Goal: Transaction & Acquisition: Purchase product/service

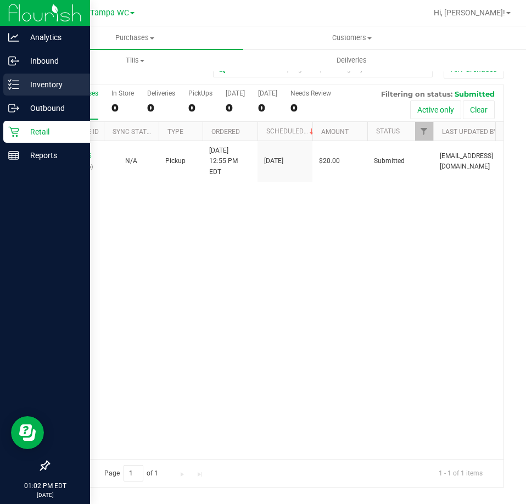
click at [9, 92] on div "Inventory" at bounding box center [46, 85] width 87 height 22
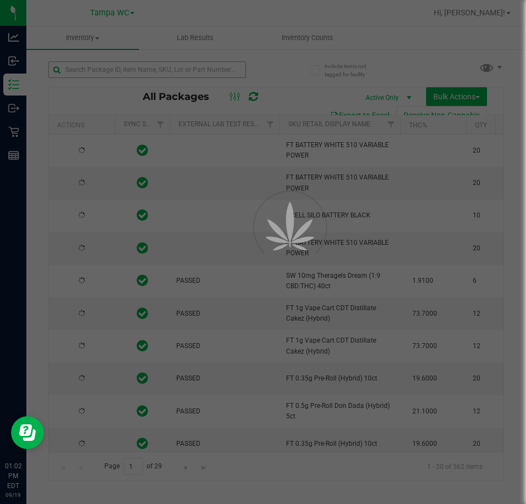
click at [124, 75] on div at bounding box center [263, 252] width 526 height 504
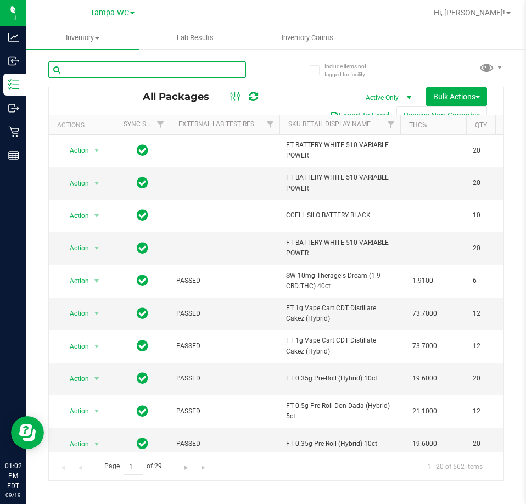
click at [145, 72] on input "text" at bounding box center [147, 70] width 198 height 16
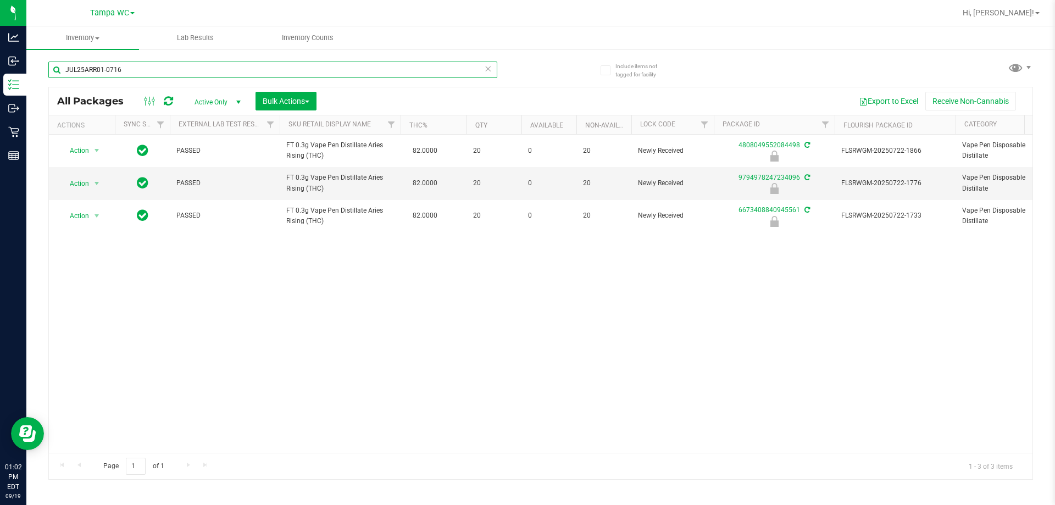
type input "JUL25ARR01-0716"
click at [526, 275] on div "Action Action Edit attributes Global inventory Locate package Package audit log…" at bounding box center [541, 294] width 984 height 318
click at [496, 342] on div "Action Action Edit attributes Global inventory Locate package Package audit log…" at bounding box center [541, 294] width 984 height 318
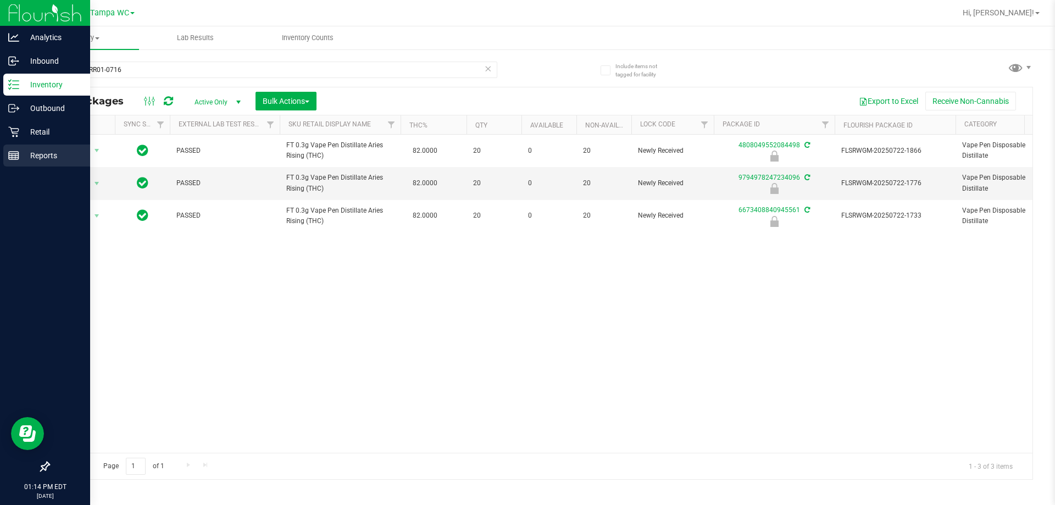
click at [18, 153] on rect at bounding box center [14, 156] width 10 height 8
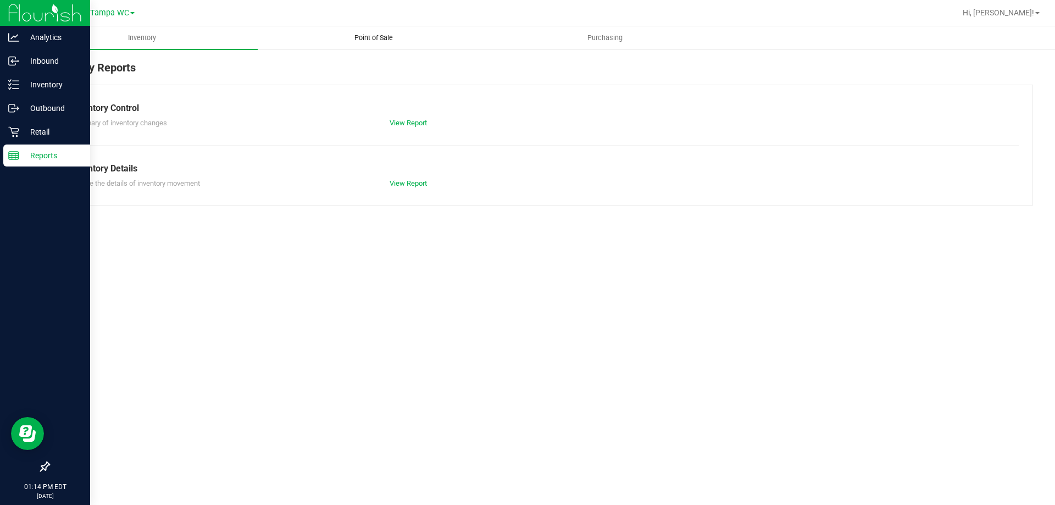
click at [379, 37] on span "Point of Sale" at bounding box center [374, 38] width 68 height 10
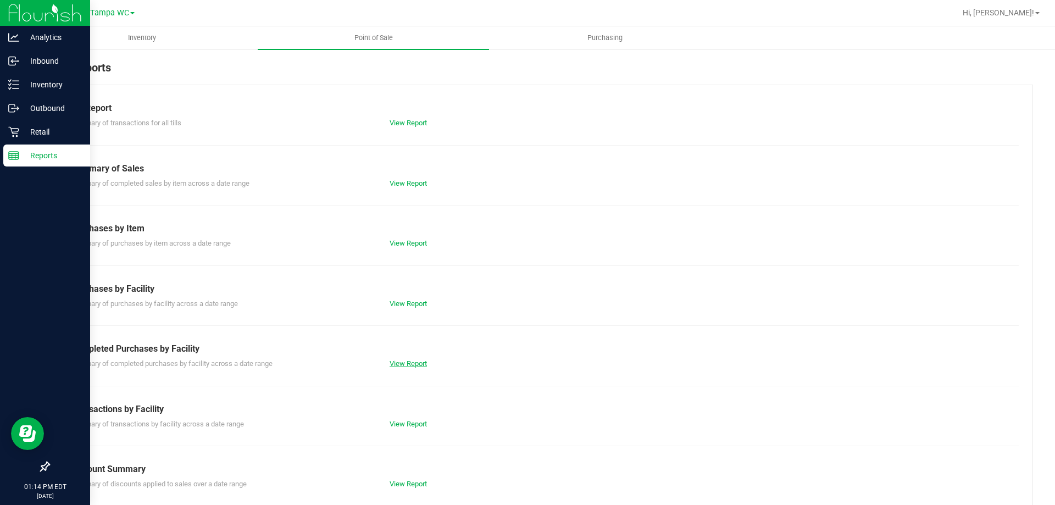
click at [412, 366] on link "View Report" at bounding box center [408, 363] width 37 height 8
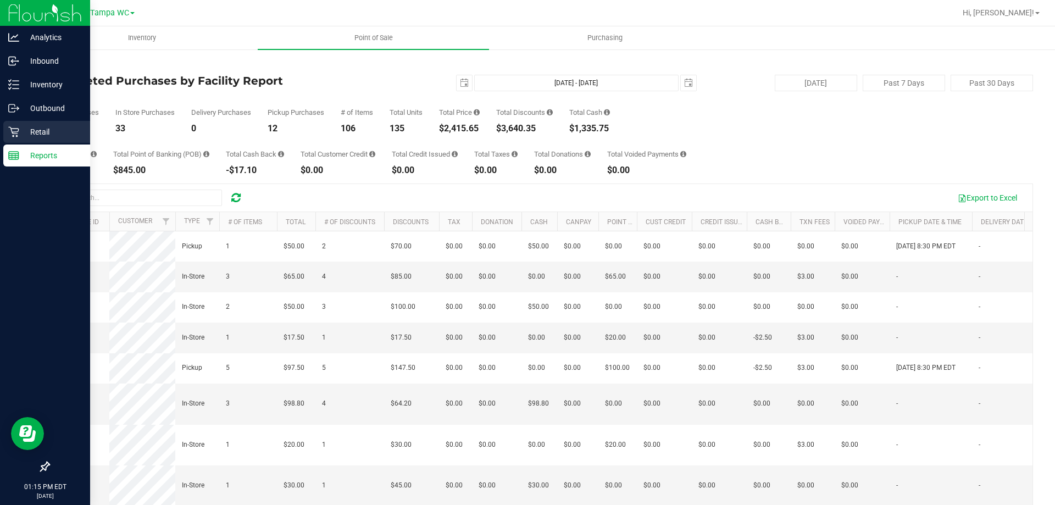
click at [25, 133] on p "Retail" at bounding box center [52, 131] width 66 height 13
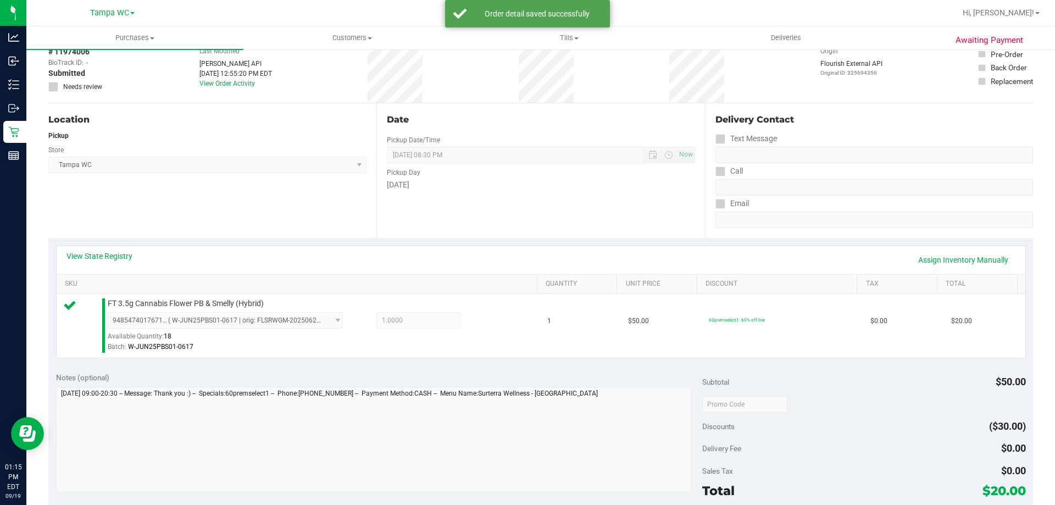
scroll to position [165, 0]
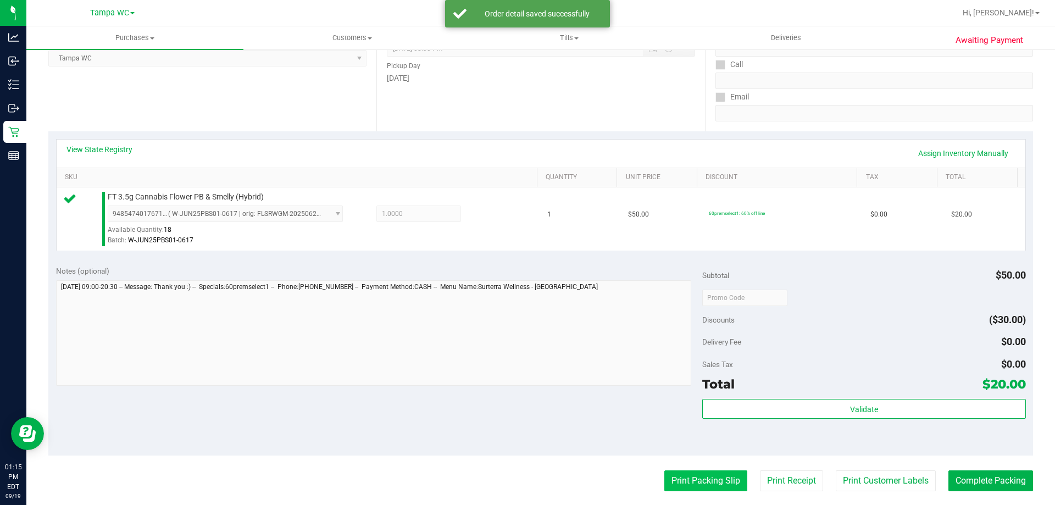
click at [526, 476] on button "Print Packing Slip" at bounding box center [705, 480] width 83 height 21
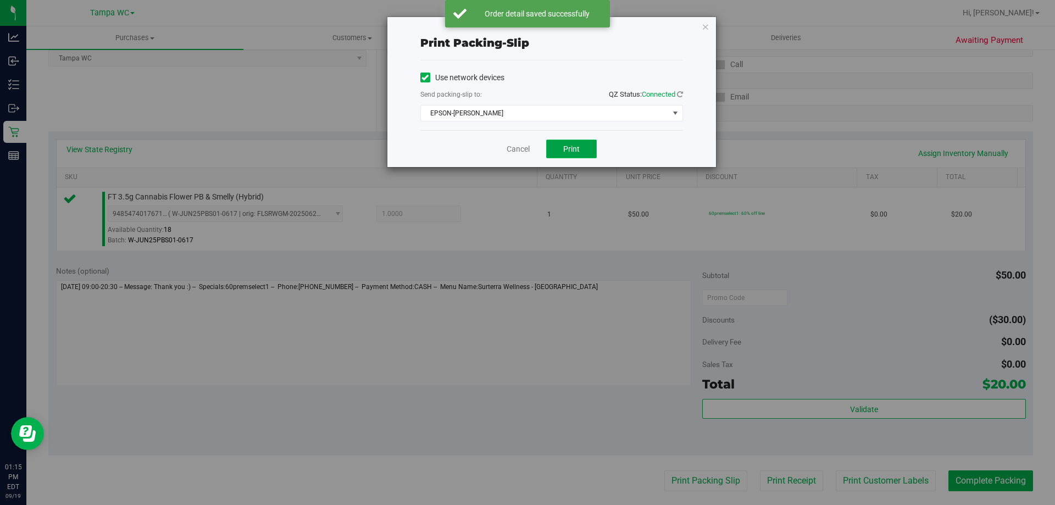
click at [526, 153] on span "Print" at bounding box center [571, 149] width 16 height 9
click at [519, 141] on div "Cancel Print" at bounding box center [551, 148] width 263 height 37
click at [523, 152] on link "Cancel" at bounding box center [518, 149] width 23 height 12
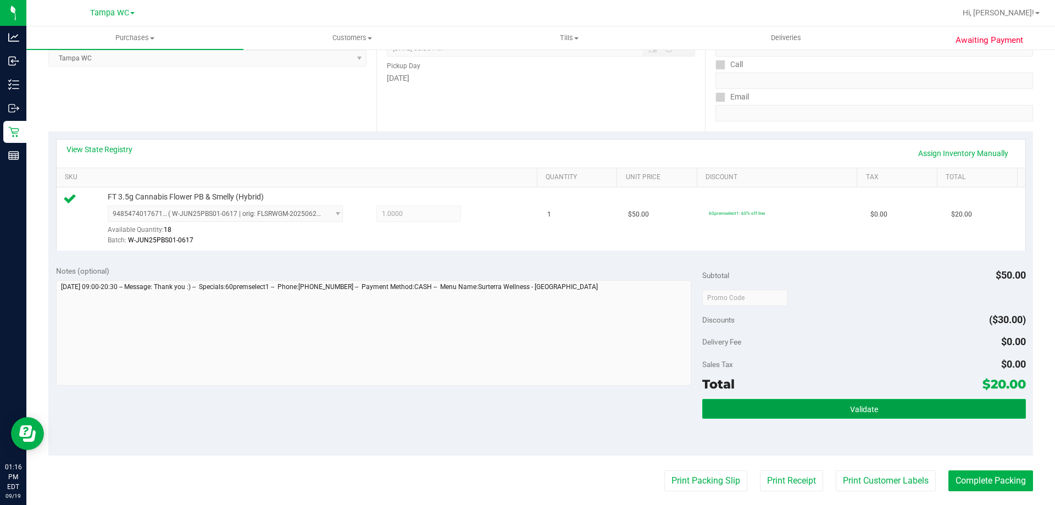
click at [526, 408] on button "Validate" at bounding box center [863, 409] width 323 height 20
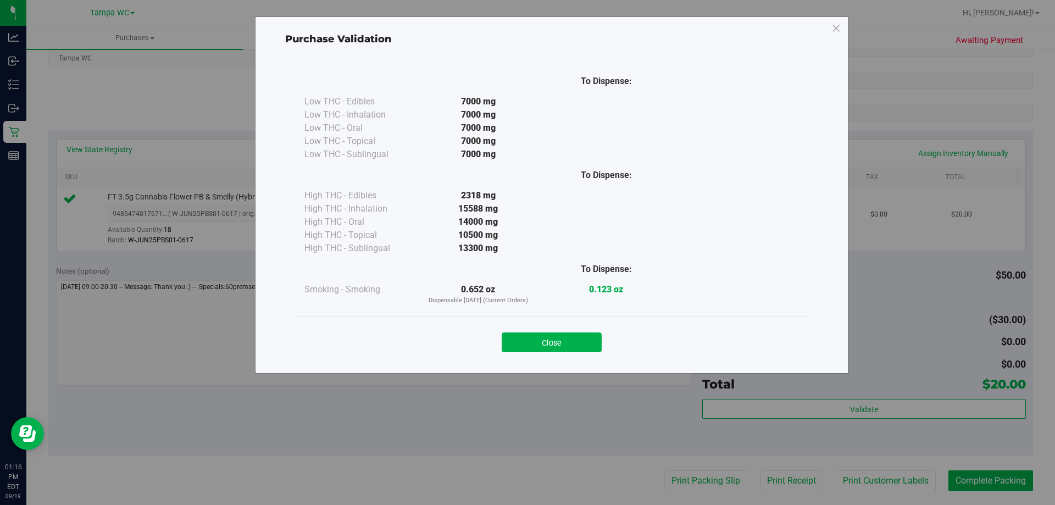
click at [526, 330] on div "Close" at bounding box center [552, 338] width 500 height 27
click at [526, 340] on button "Close" at bounding box center [552, 342] width 100 height 20
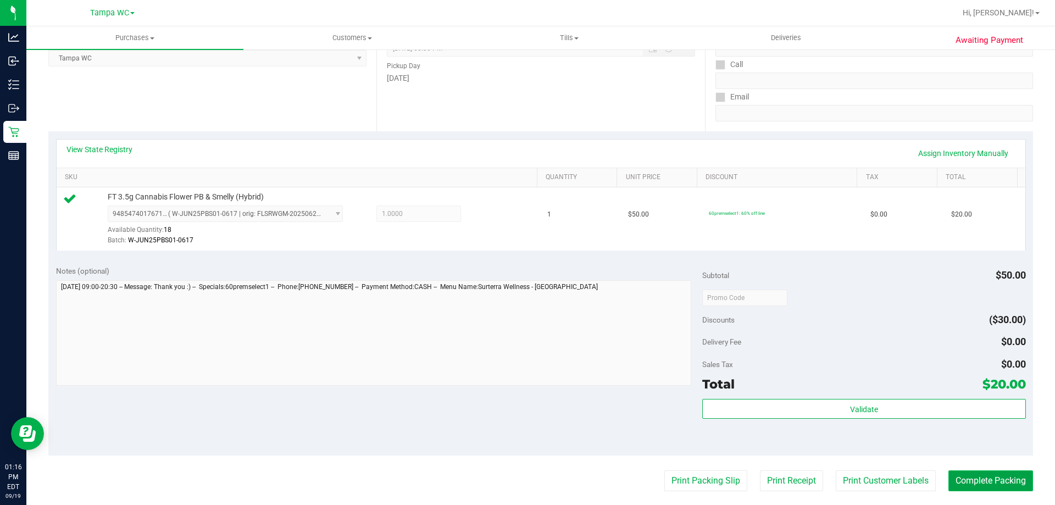
click at [526, 473] on button "Complete Packing" at bounding box center [991, 480] width 85 height 21
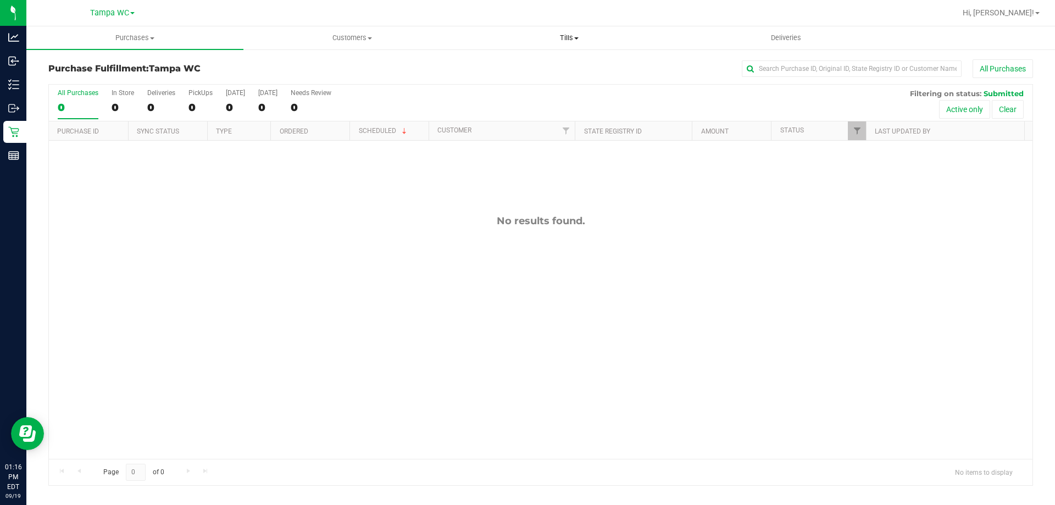
click at [526, 46] on uib-tab-heading "Tills Manage tills Reconcile e-payments" at bounding box center [569, 38] width 216 height 22
click at [365, 34] on span "Customers" at bounding box center [352, 38] width 216 height 10
click at [339, 64] on li "All customers" at bounding box center [351, 66] width 217 height 13
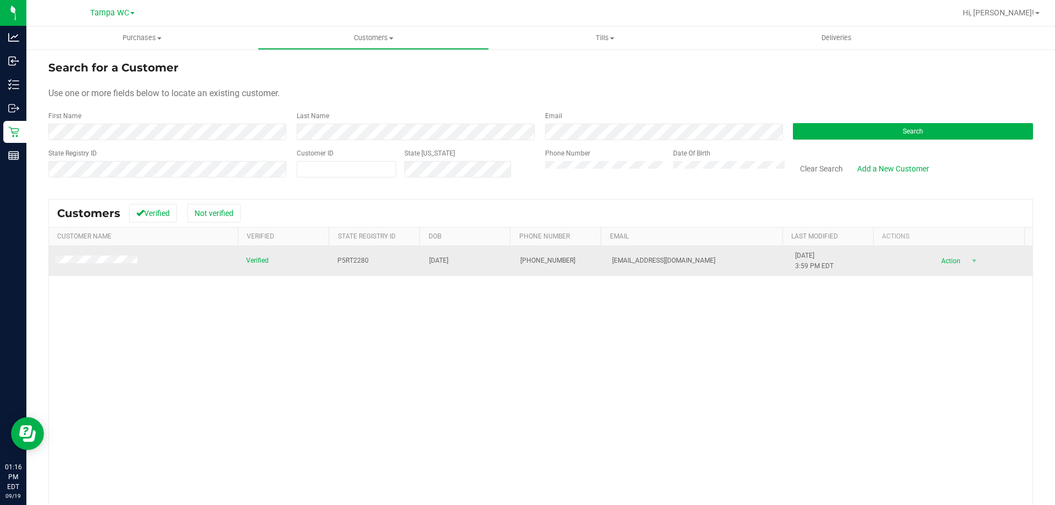
click at [121, 267] on td at bounding box center [144, 261] width 191 height 30
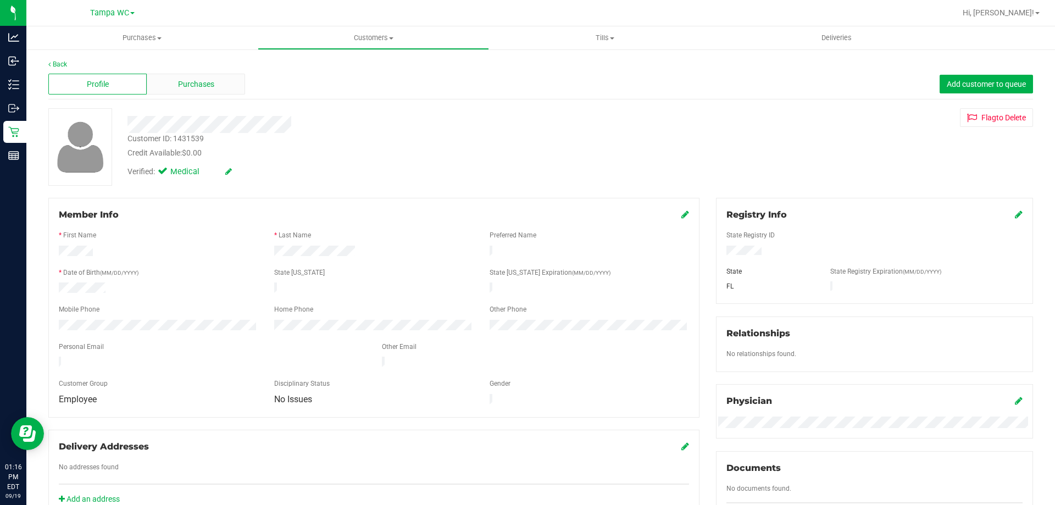
click at [179, 85] on span "Purchases" at bounding box center [196, 85] width 36 height 12
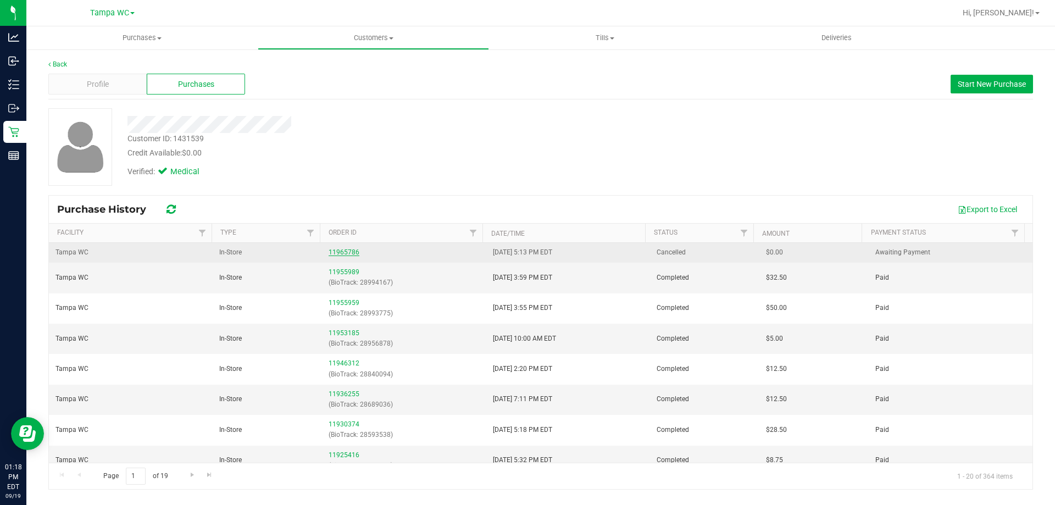
click at [341, 252] on link "11965786" at bounding box center [344, 252] width 31 height 8
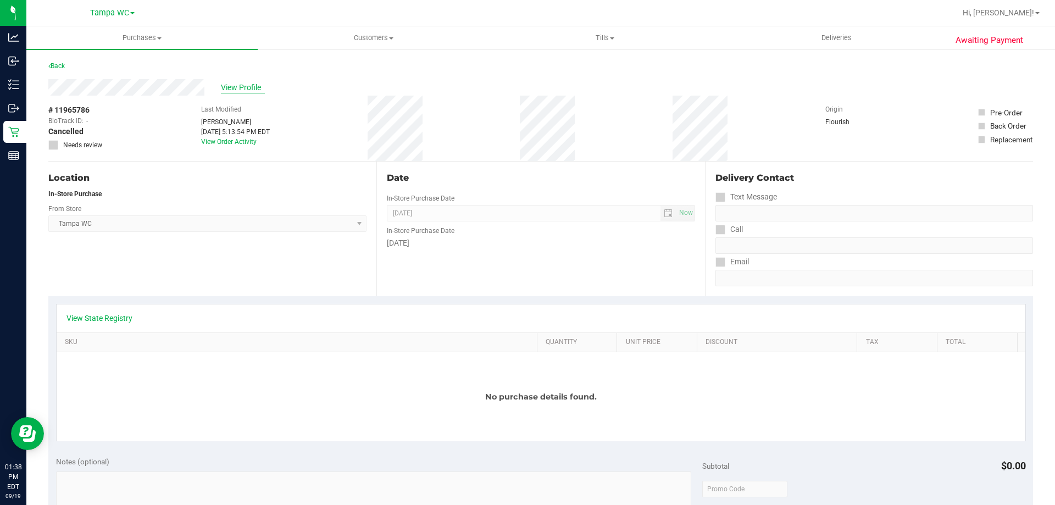
click at [250, 87] on span "View Profile" at bounding box center [243, 88] width 44 height 12
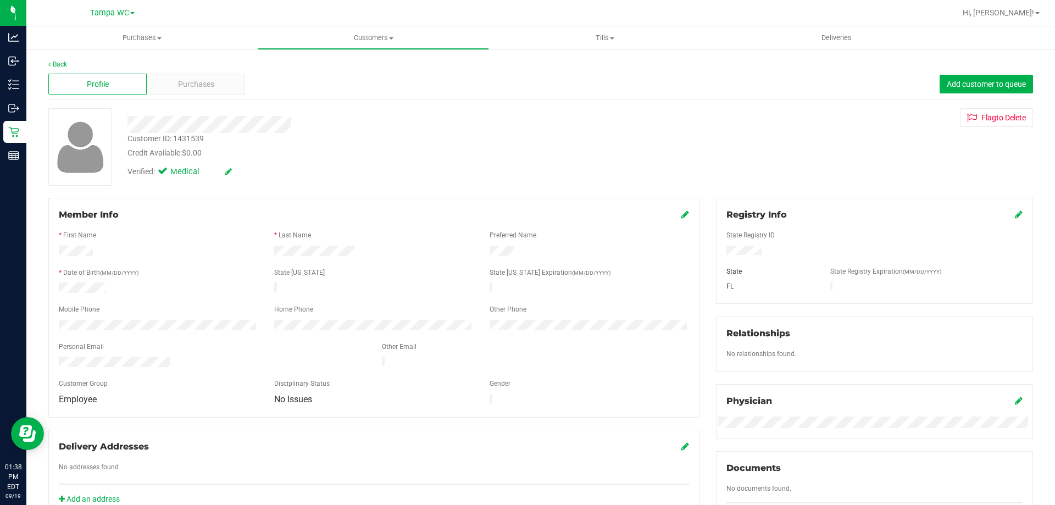
click at [200, 73] on div "Profile Purchases Add customer to queue" at bounding box center [540, 84] width 985 height 30
click at [200, 81] on span "Purchases" at bounding box center [196, 85] width 36 height 12
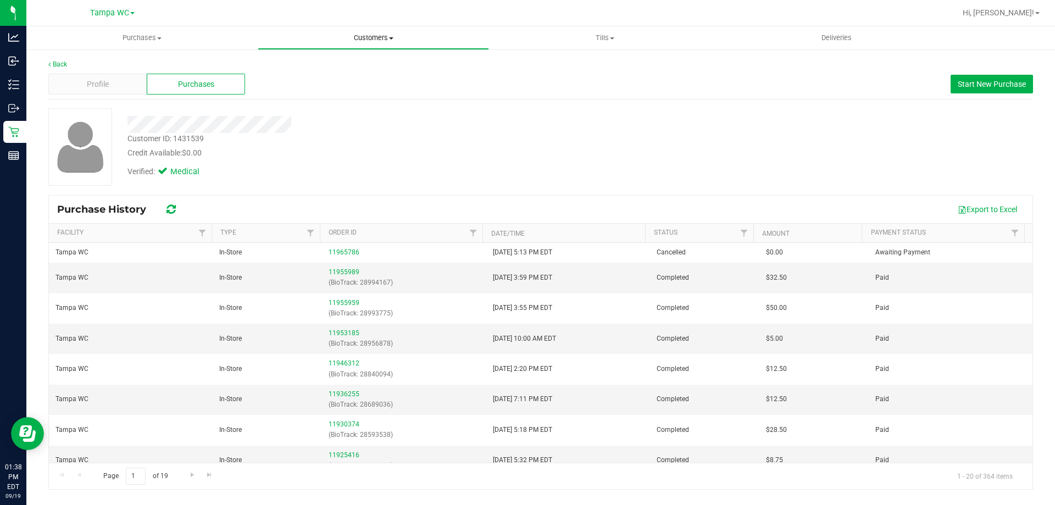
click at [384, 38] on span "Customers" at bounding box center [373, 38] width 230 height 10
click at [384, 38] on span "Customers" at bounding box center [373, 38] width 231 height 10
click at [526, 84] on span "Start New Purchase" at bounding box center [992, 84] width 68 height 9
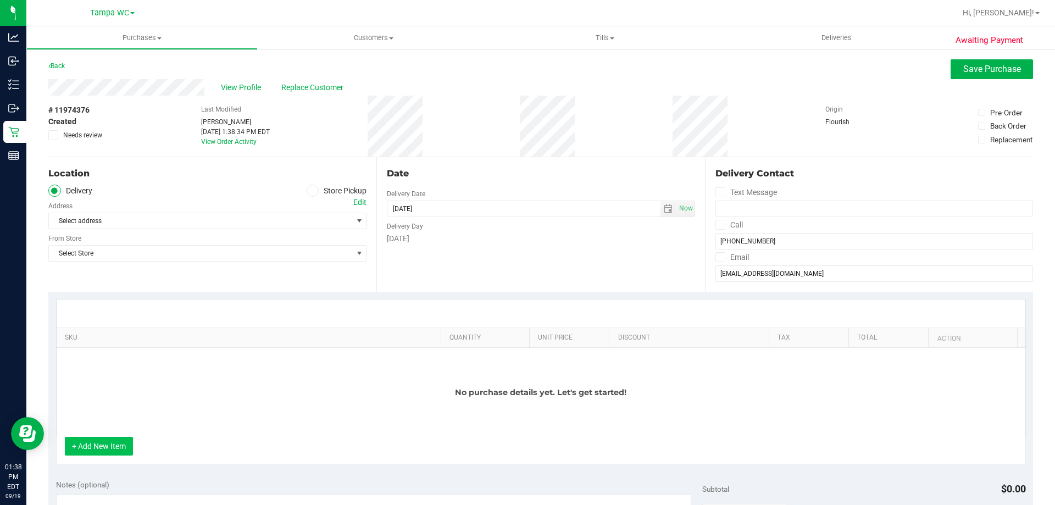
click at [114, 440] on button "+ Add New Item" at bounding box center [99, 446] width 68 height 19
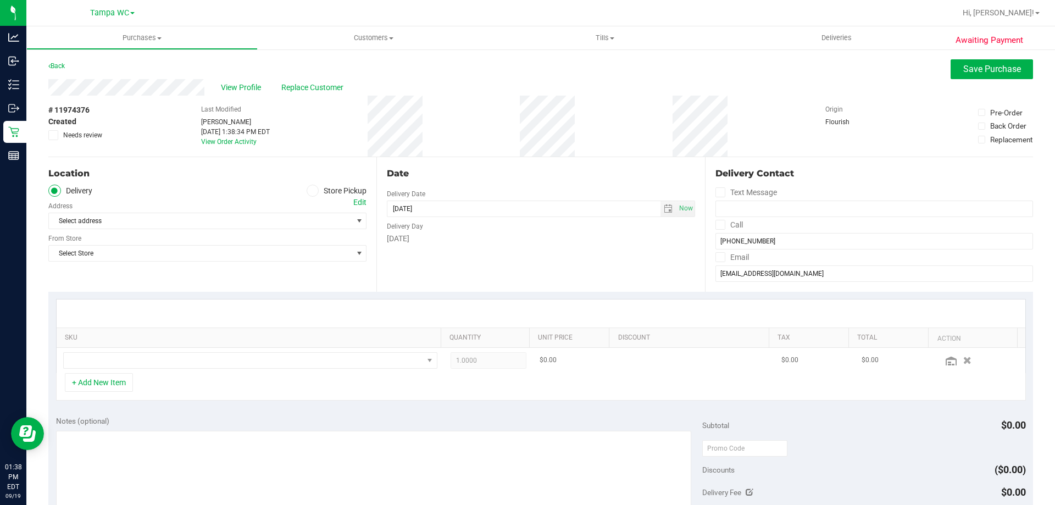
click at [160, 352] on td at bounding box center [250, 360] width 387 height 25
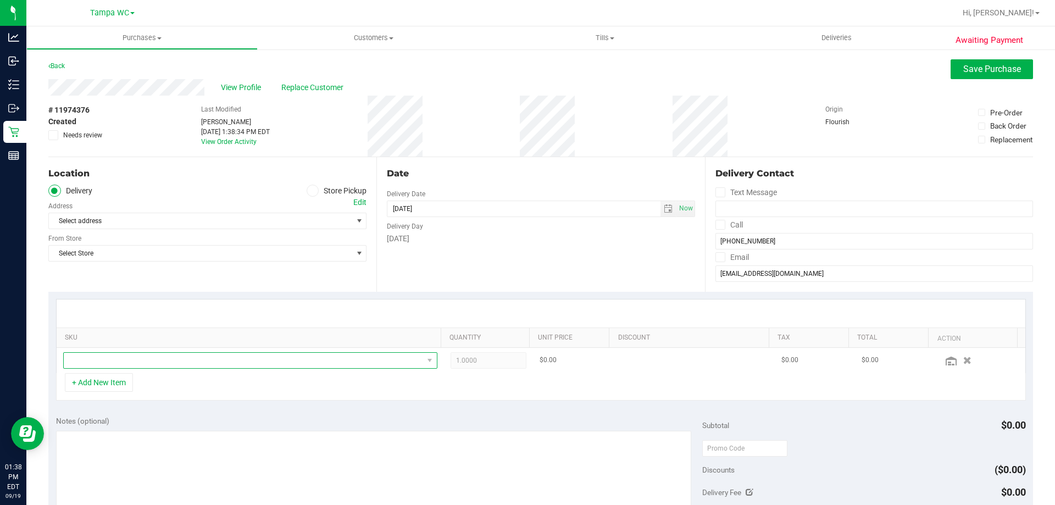
click at [160, 356] on span "NO DATA FOUND" at bounding box center [243, 360] width 359 height 15
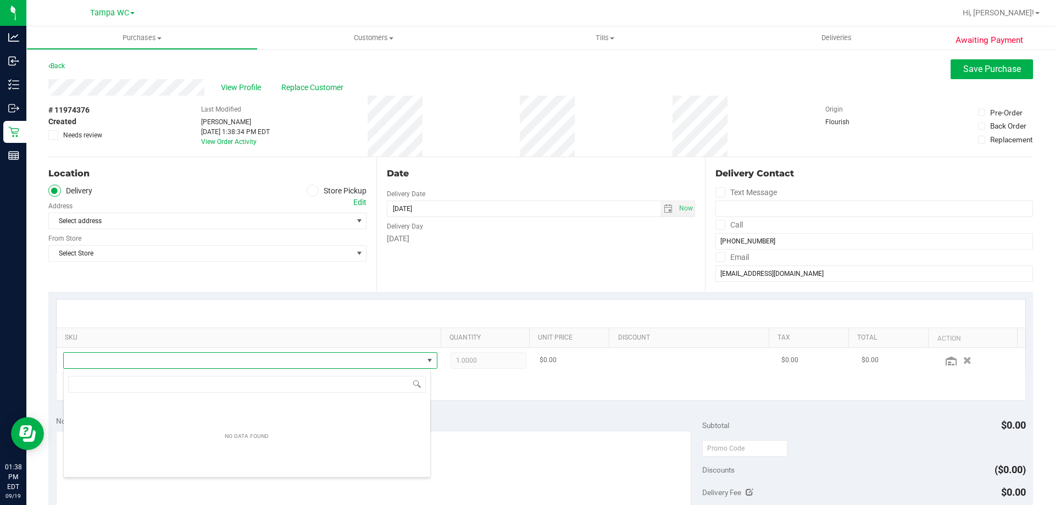
scroll to position [16, 364]
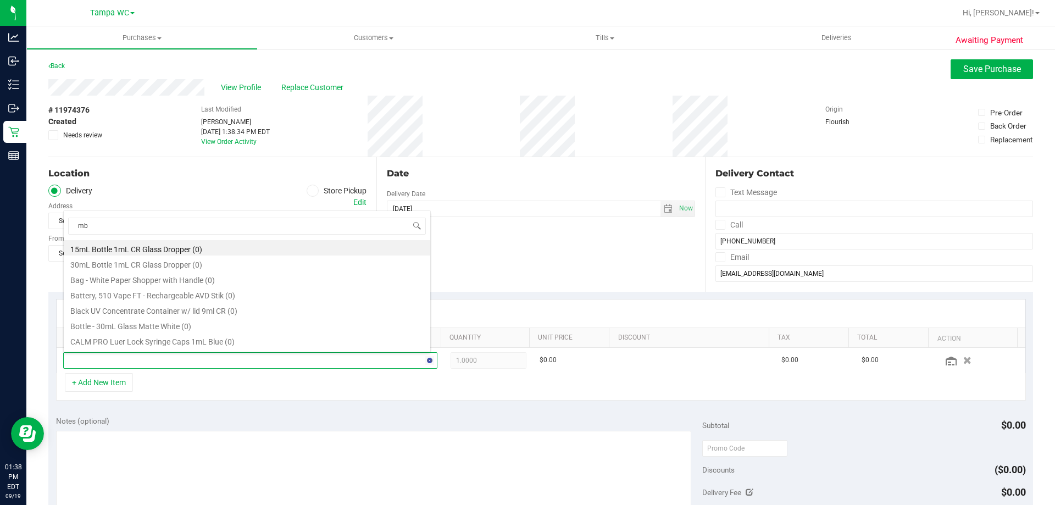
type input "mbl"
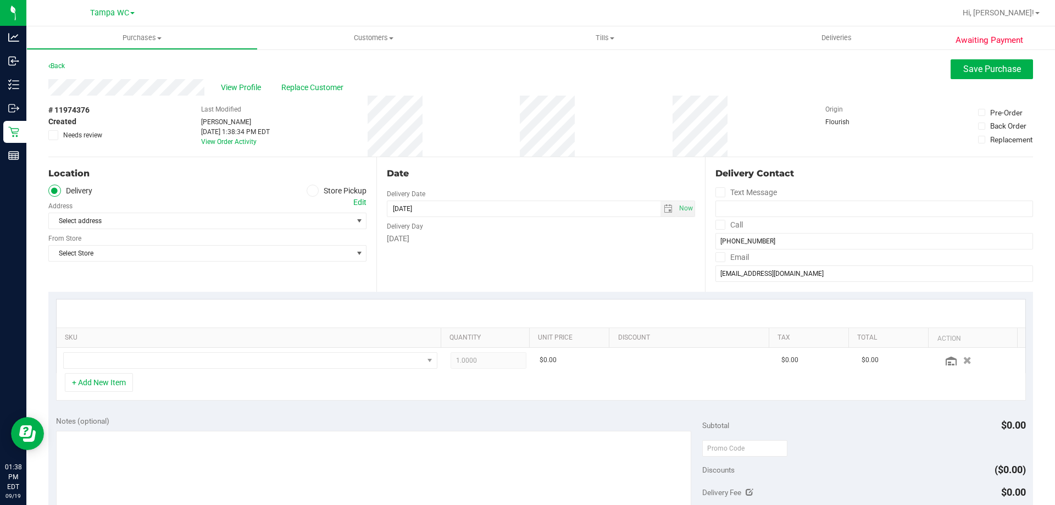
click at [319, 187] on label "Store Pickup" at bounding box center [337, 191] width 60 height 13
click at [0, 0] on input "Store Pickup" at bounding box center [0, 0] width 0 height 0
click at [291, 223] on span "Select Store" at bounding box center [200, 220] width 303 height 15
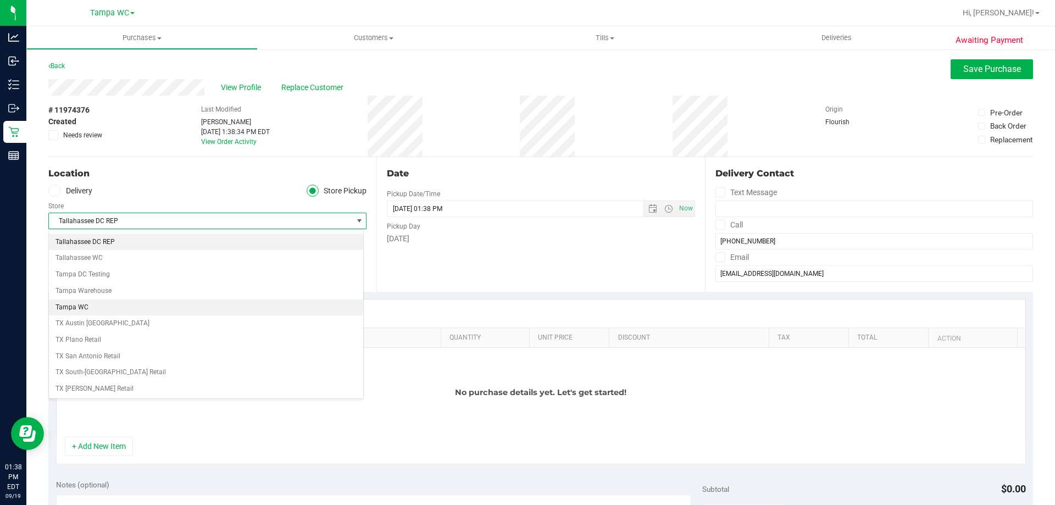
scroll to position [768, 0]
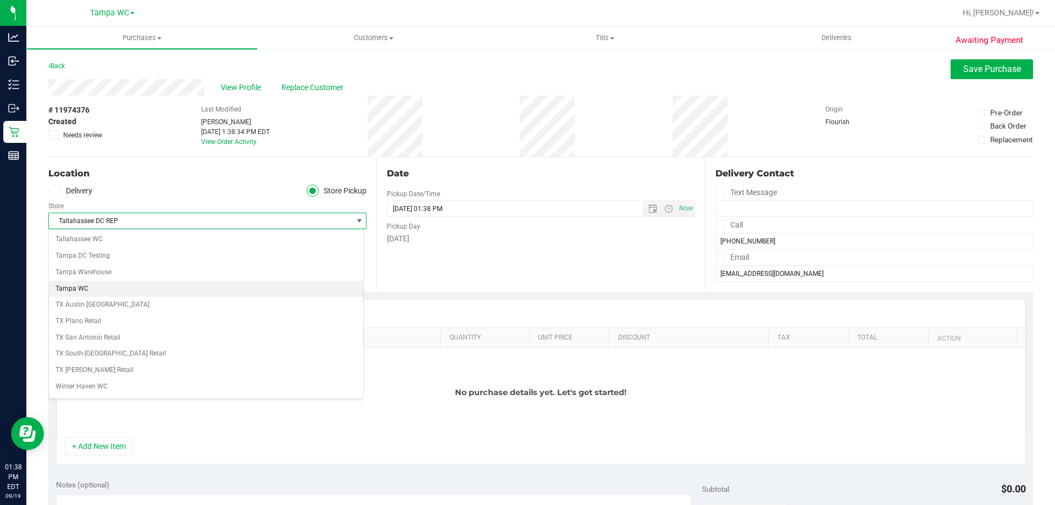
click at [157, 291] on li "Tampa WC" at bounding box center [206, 289] width 314 height 16
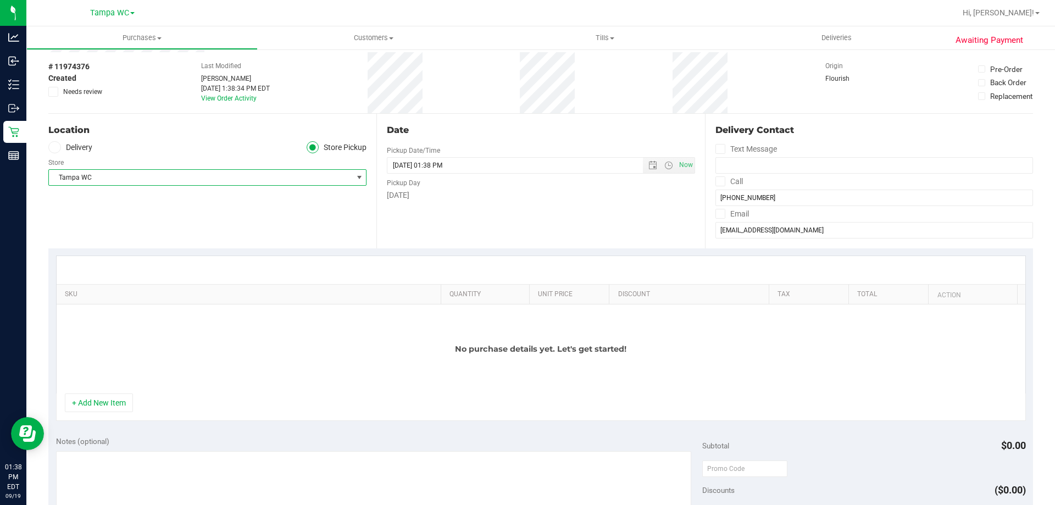
scroll to position [0, 0]
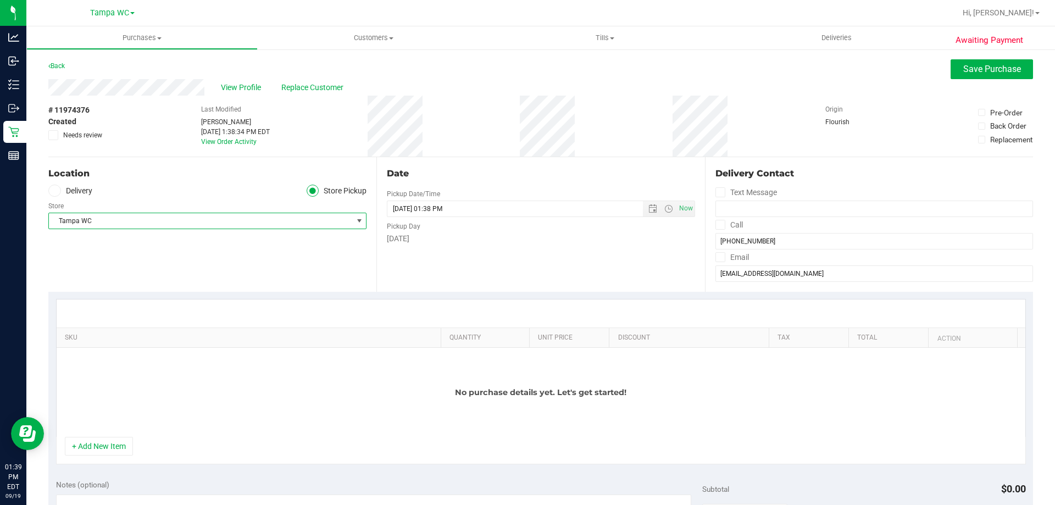
click at [106, 435] on div "No purchase details yet. Let's get started!" at bounding box center [541, 392] width 969 height 89
click at [103, 441] on button "+ Add New Item" at bounding box center [99, 446] width 68 height 19
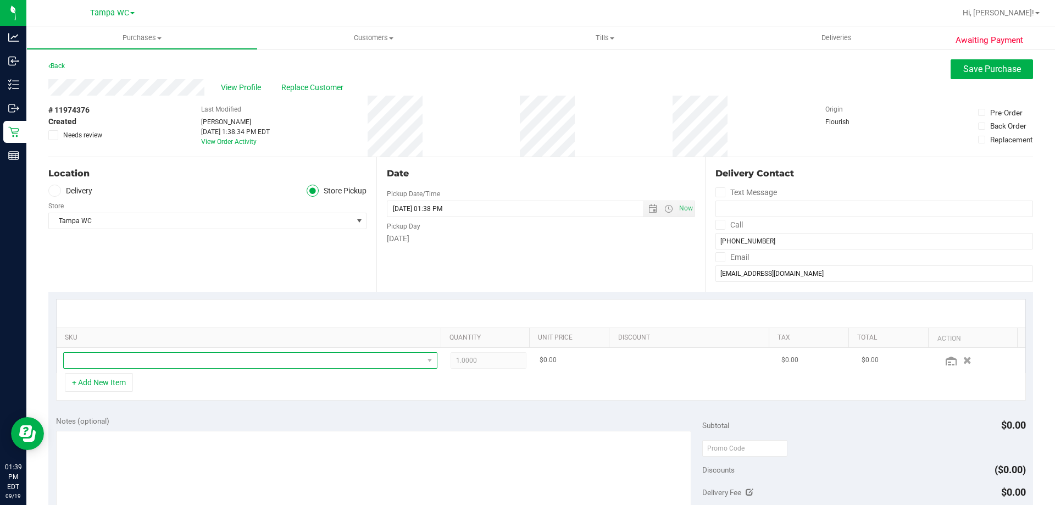
click at [158, 367] on span "NO DATA FOUND" at bounding box center [243, 360] width 359 height 15
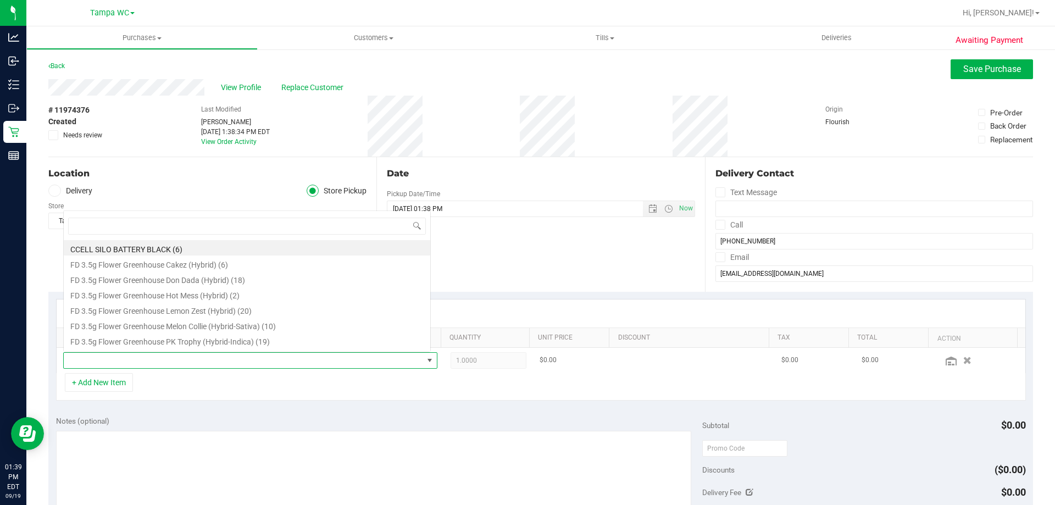
scroll to position [16, 364]
type input "lmz"
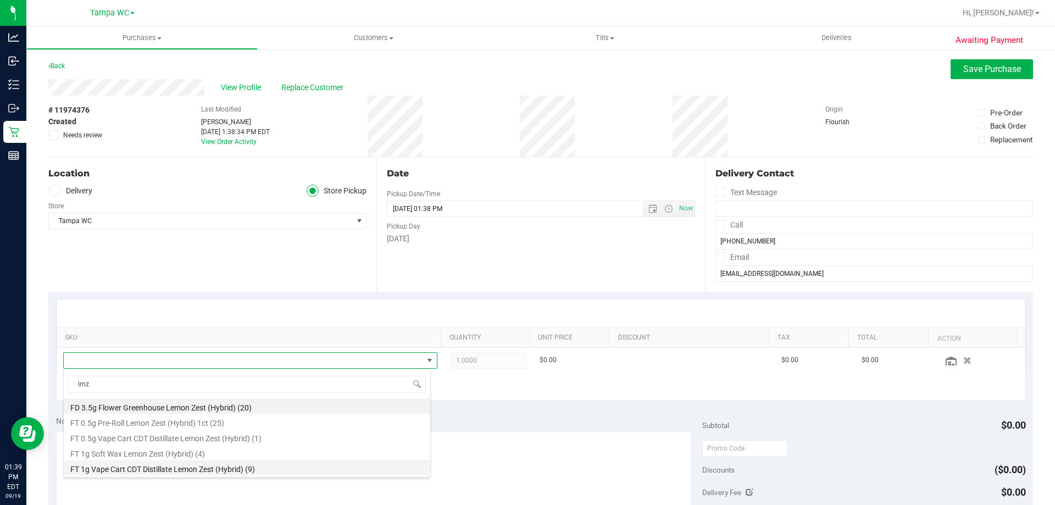
click at [265, 472] on li "FT 1g Vape Cart CDT Distillate Lemon Zest (Hybrid) (9)" at bounding box center [247, 467] width 367 height 15
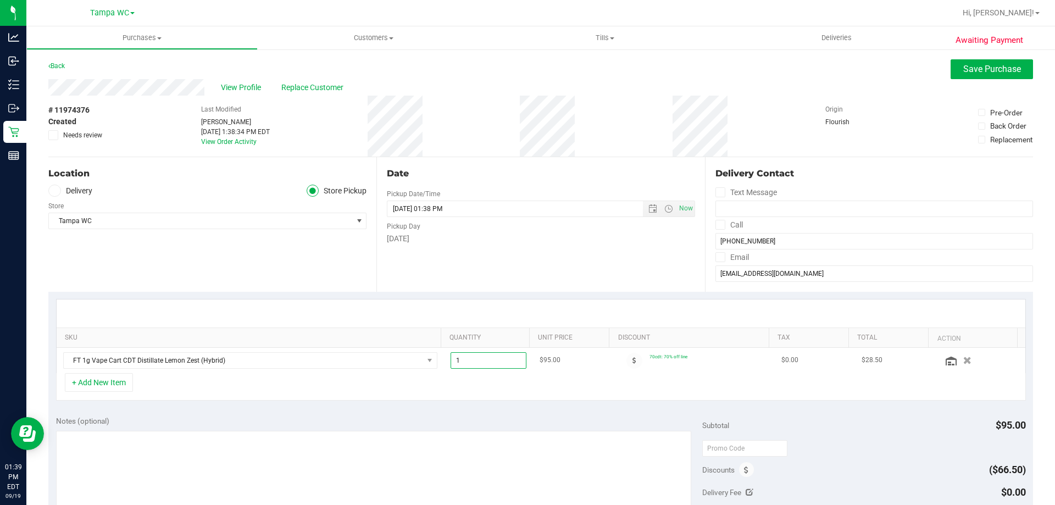
click at [453, 361] on span "1.00 1" at bounding box center [489, 360] width 76 height 16
type input "4"
type input "4.00"
click at [488, 399] on div "+ Add New Item" at bounding box center [541, 386] width 970 height 27
click at [117, 380] on button "+ Add New Item" at bounding box center [99, 382] width 68 height 19
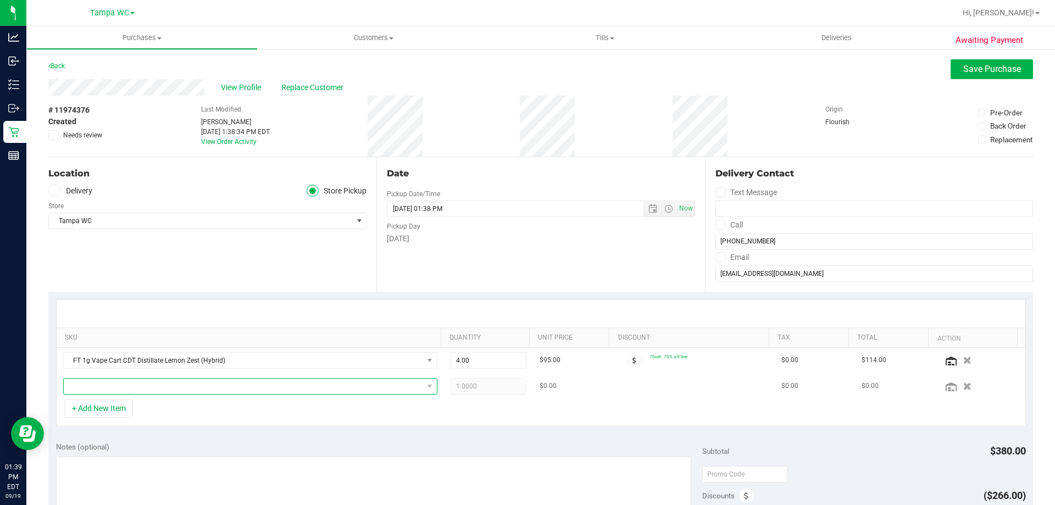
click at [170, 387] on span "NO DATA FOUND" at bounding box center [243, 386] width 359 height 15
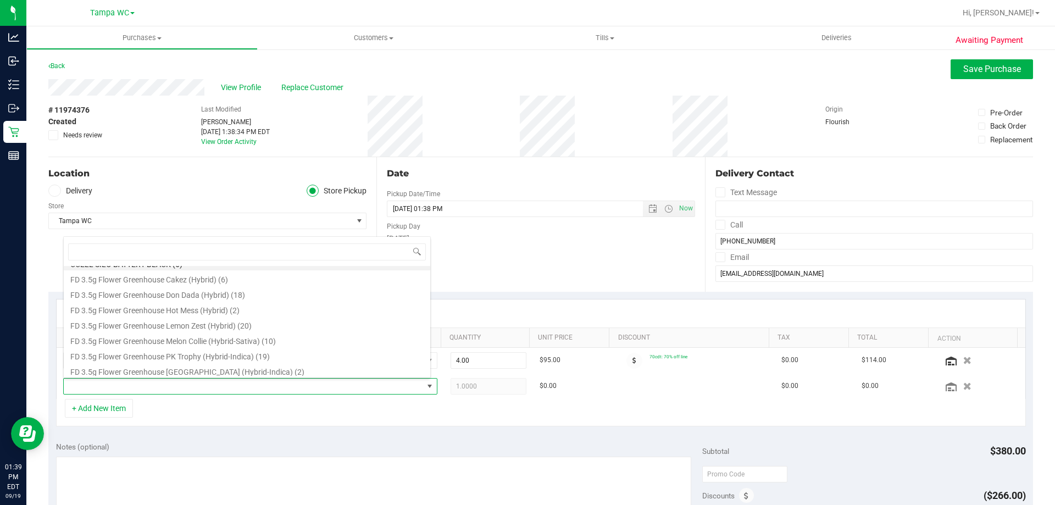
scroll to position [0, 0]
type input "mbl"
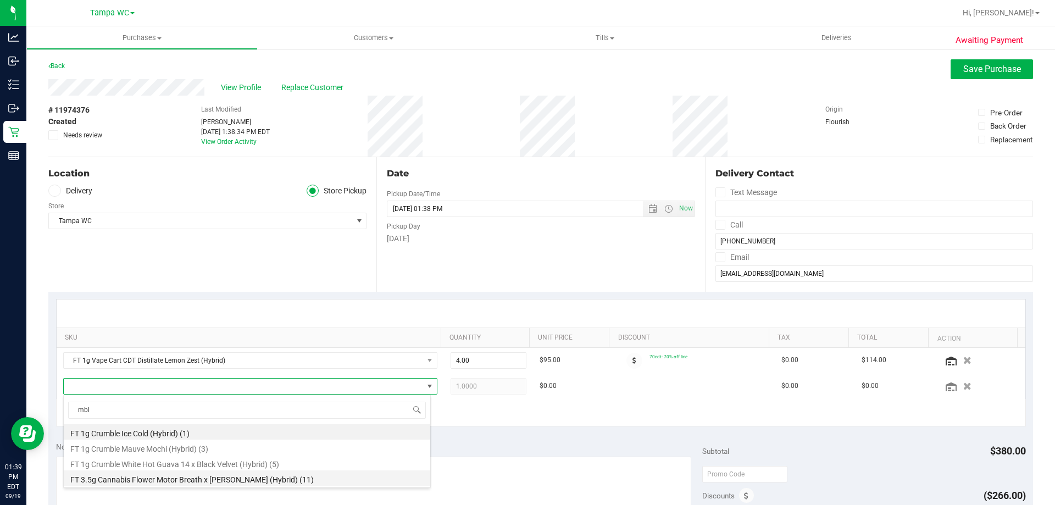
click at [218, 477] on li "FT 3.5g Cannabis Flower Motor Breath x Mike Larry (Hybrid) (11)" at bounding box center [247, 477] width 367 height 15
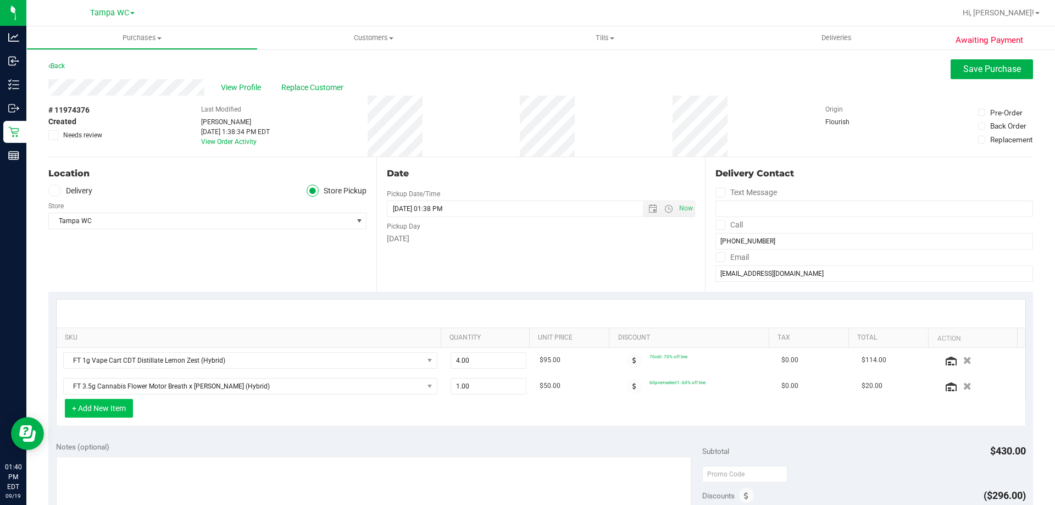
click at [118, 413] on button "+ Add New Item" at bounding box center [99, 408] width 68 height 19
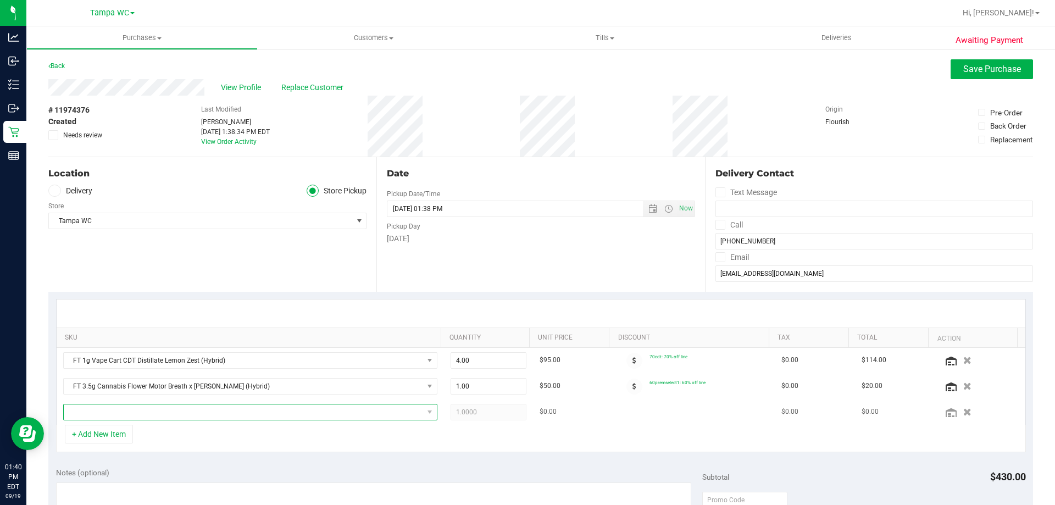
click at [117, 413] on span "NO DATA FOUND" at bounding box center [243, 411] width 359 height 15
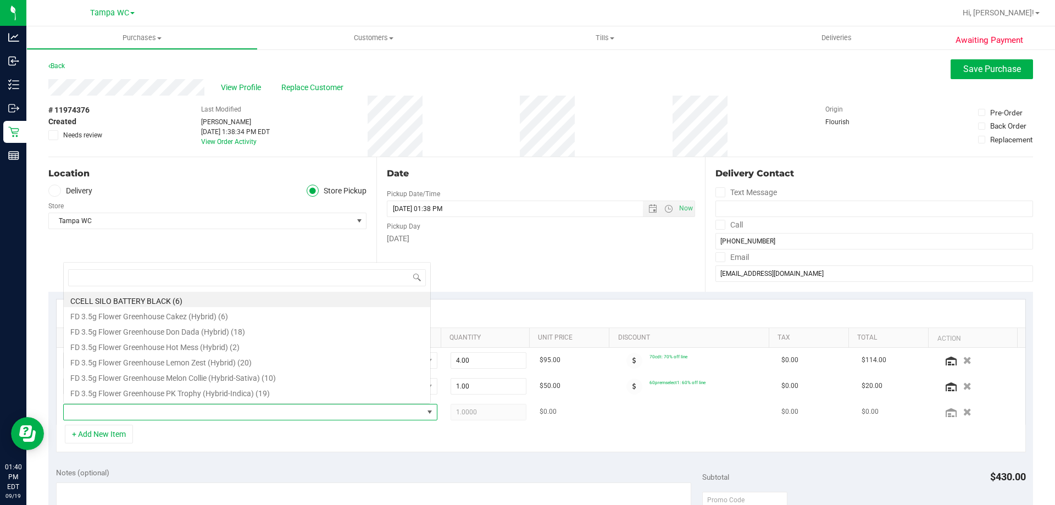
scroll to position [16, 364]
type input "srz"
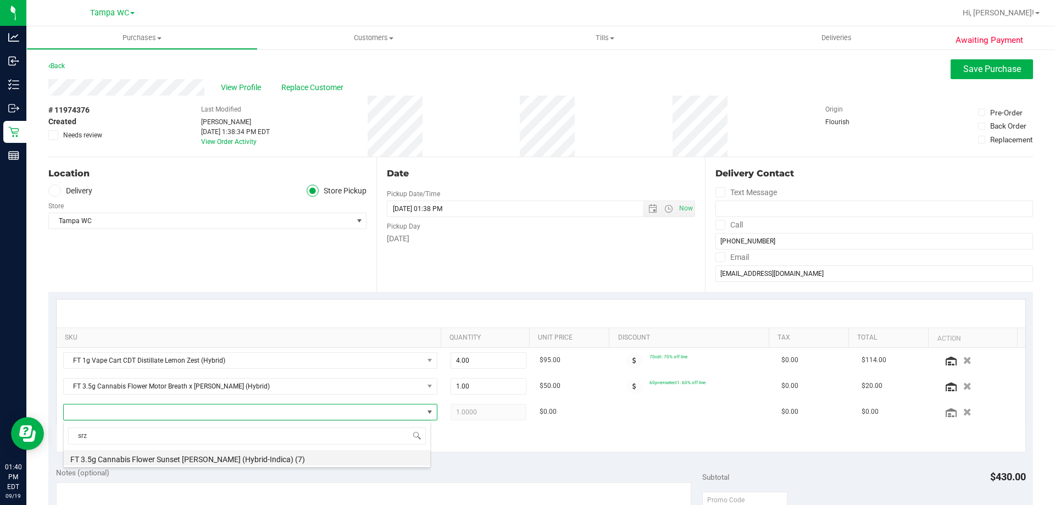
click at [139, 456] on li "FT 3.5g Cannabis Flower Sunset Runtz (Hybrid-Indica) (7)" at bounding box center [247, 457] width 367 height 15
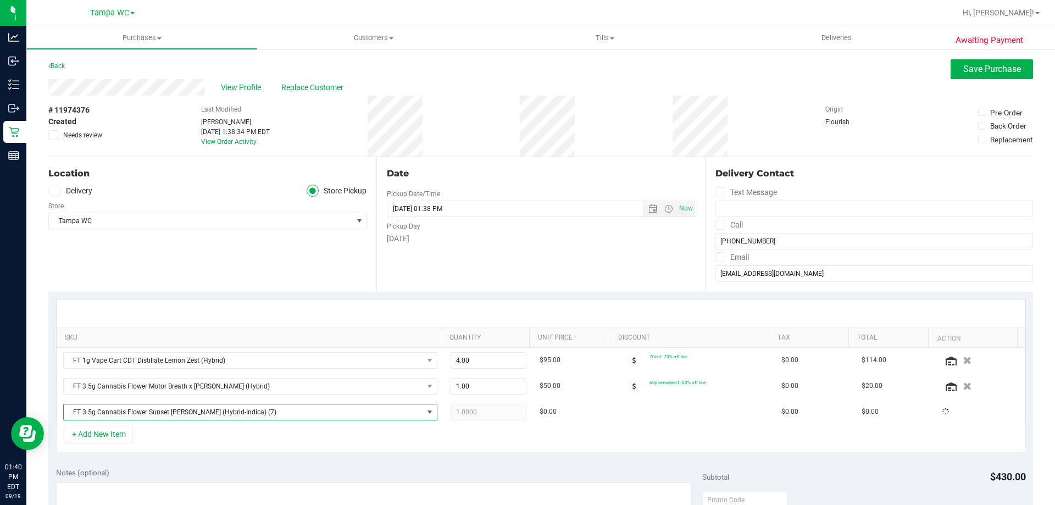
click at [160, 442] on div "+ Add New Item" at bounding box center [541, 438] width 970 height 27
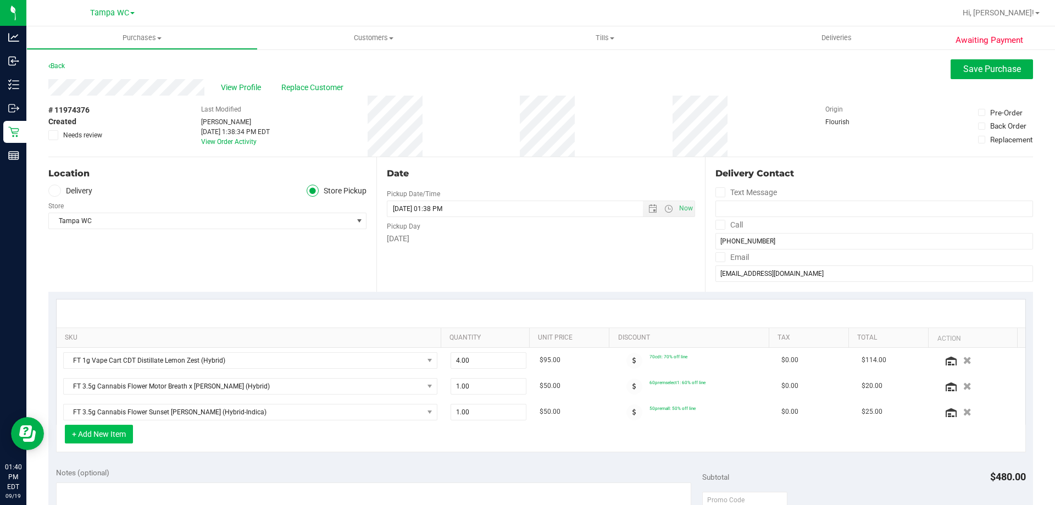
click at [123, 436] on button "+ Add New Item" at bounding box center [99, 434] width 68 height 19
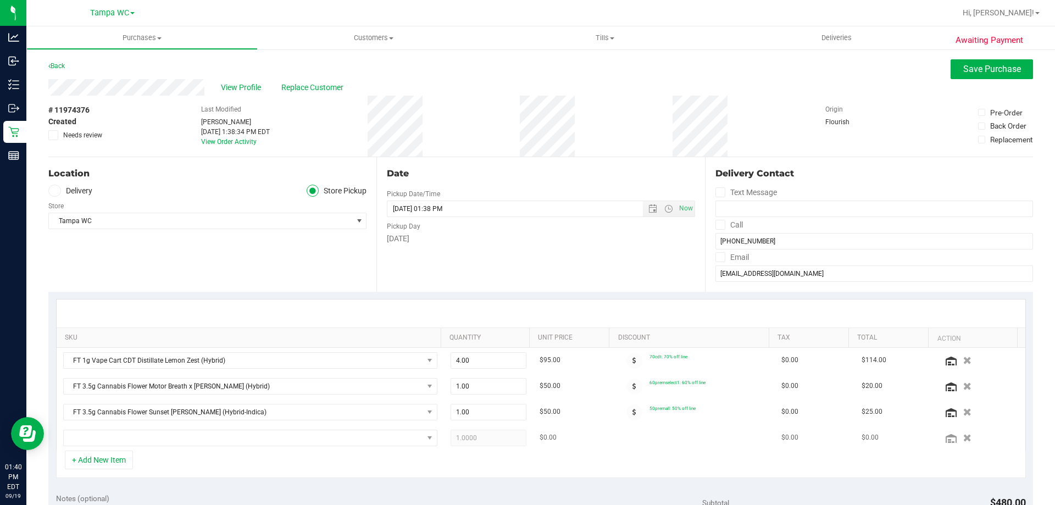
click at [127, 447] on td at bounding box center [250, 437] width 387 height 25
click at [126, 436] on span "NO DATA FOUND" at bounding box center [243, 437] width 359 height 15
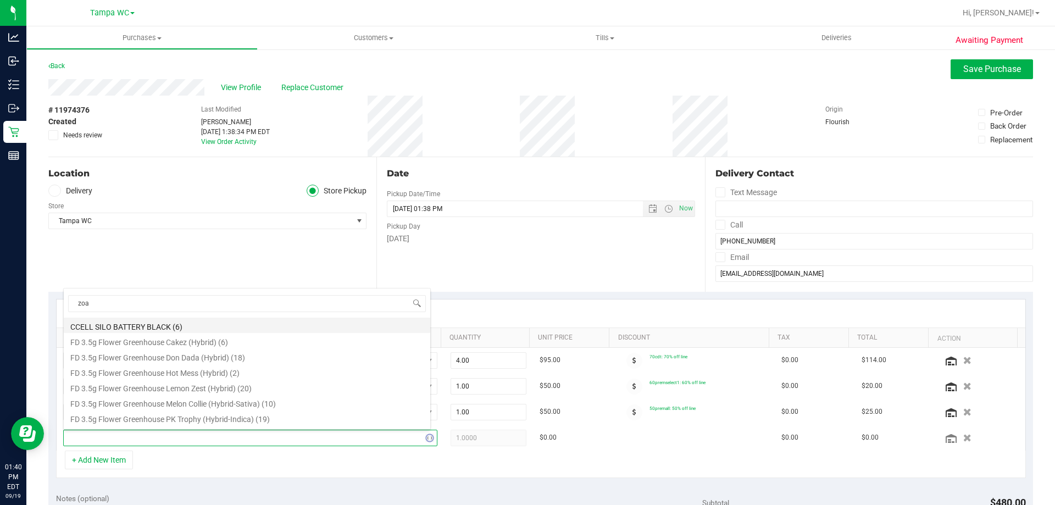
type input "zoap"
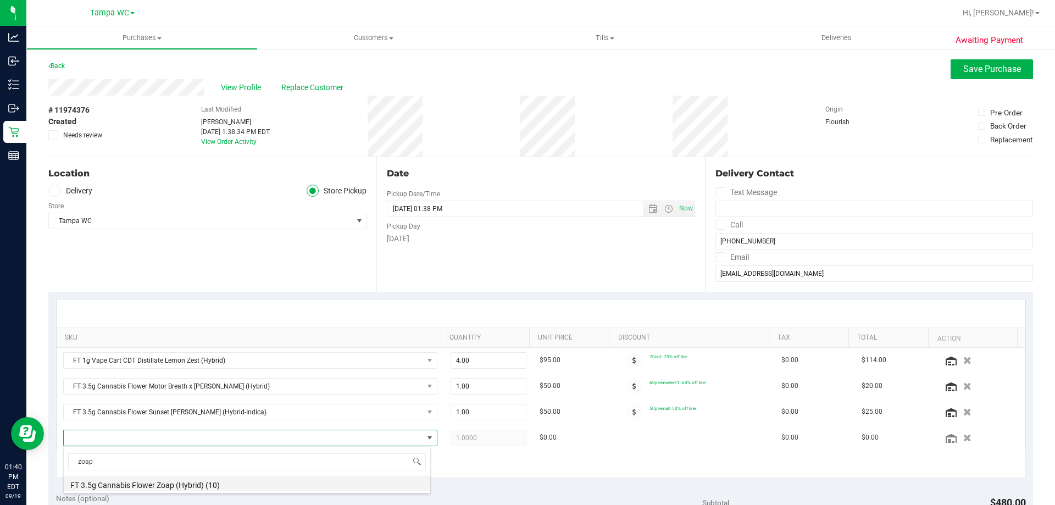
click at [147, 487] on li "FT 3.5g Cannabis Flower Zoap (Hybrid) (10)" at bounding box center [247, 483] width 367 height 15
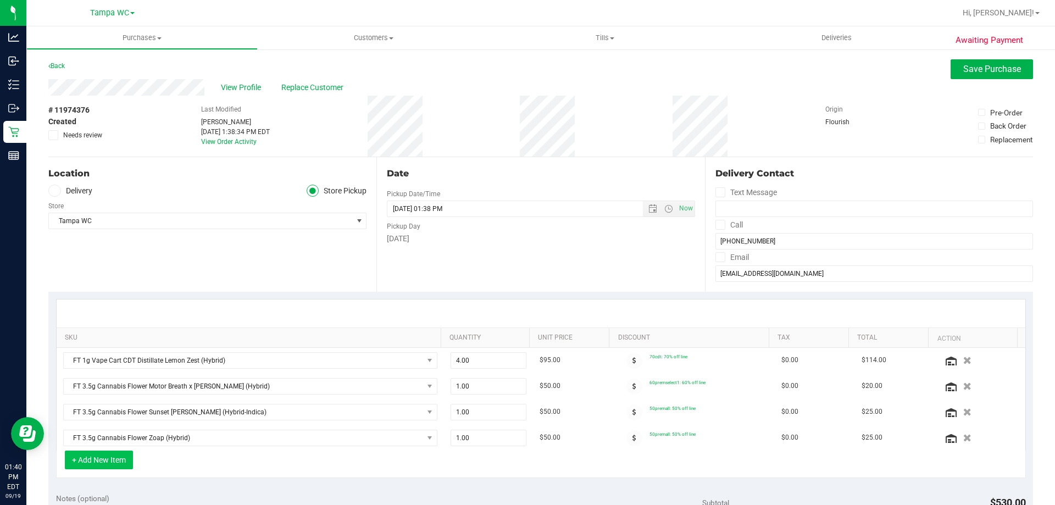
click at [126, 454] on button "+ Add New Item" at bounding box center [99, 460] width 68 height 19
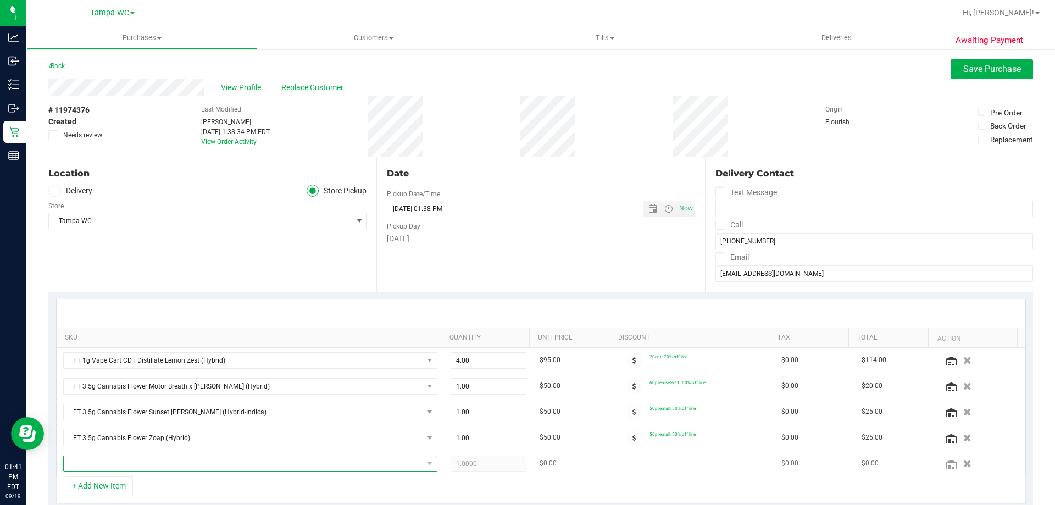
click at [132, 467] on span "NO DATA FOUND" at bounding box center [243, 463] width 359 height 15
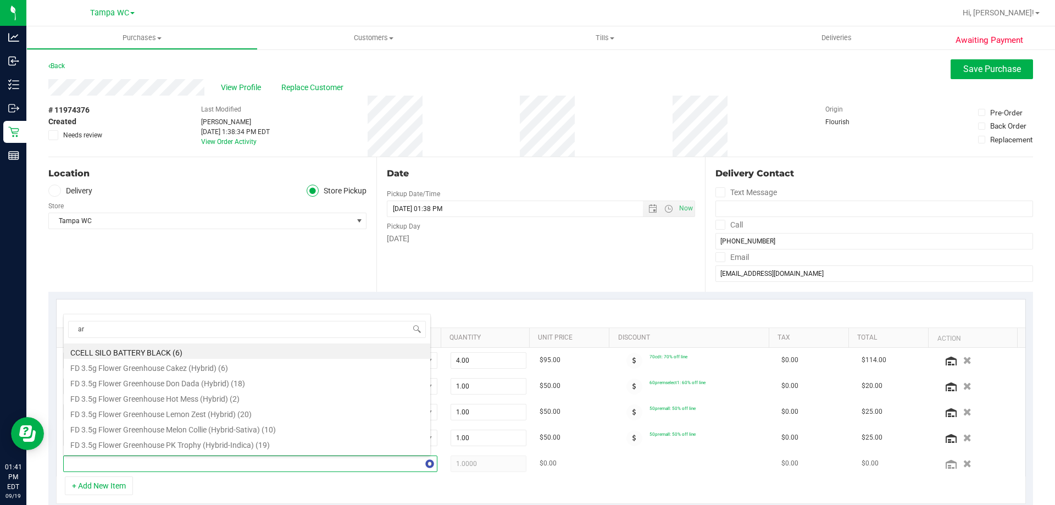
type input "arz"
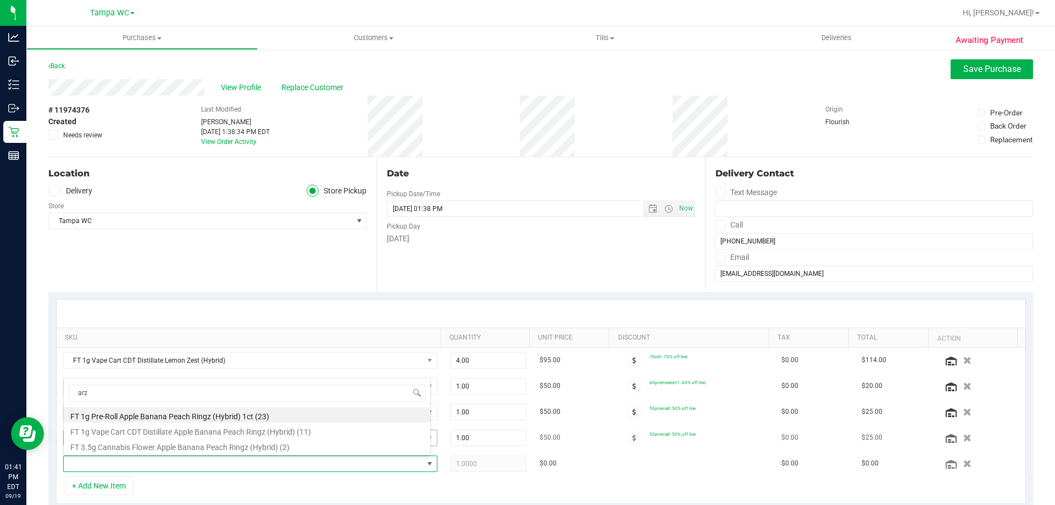
click at [213, 445] on li "FT 3.5g Cannabis Flower Apple Banana Peach Ringz (Hybrid) (2)" at bounding box center [247, 445] width 367 height 15
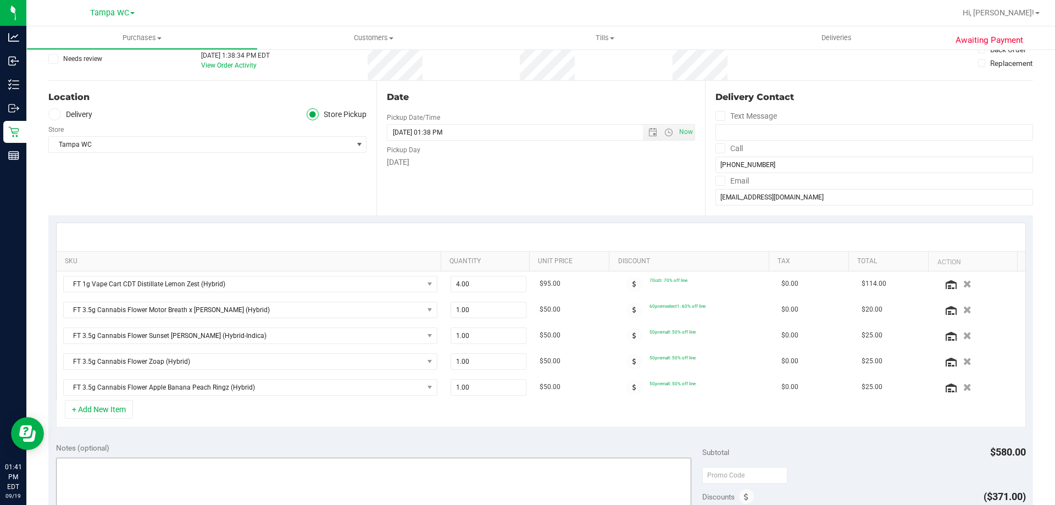
scroll to position [110, 0]
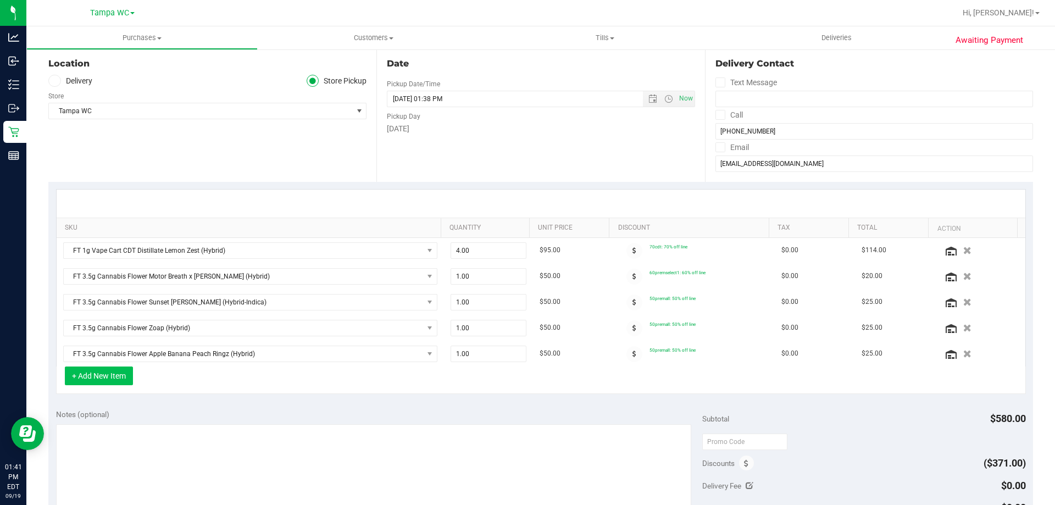
click at [102, 380] on button "+ Add New Item" at bounding box center [99, 376] width 68 height 19
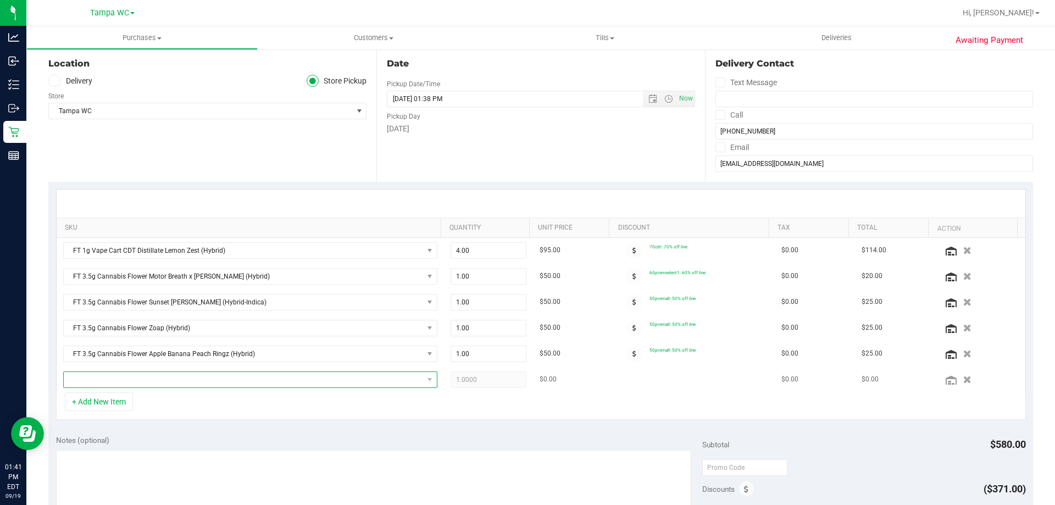
click at [148, 379] on span "NO DATA FOUND" at bounding box center [243, 379] width 359 height 15
type input "007up"
click at [192, 421] on li "FT 3.5g Cannabis Flower 007UP (Hybrid) (18)" at bounding box center [247, 425] width 367 height 15
click at [198, 412] on div "+ Add New Item" at bounding box center [541, 405] width 970 height 27
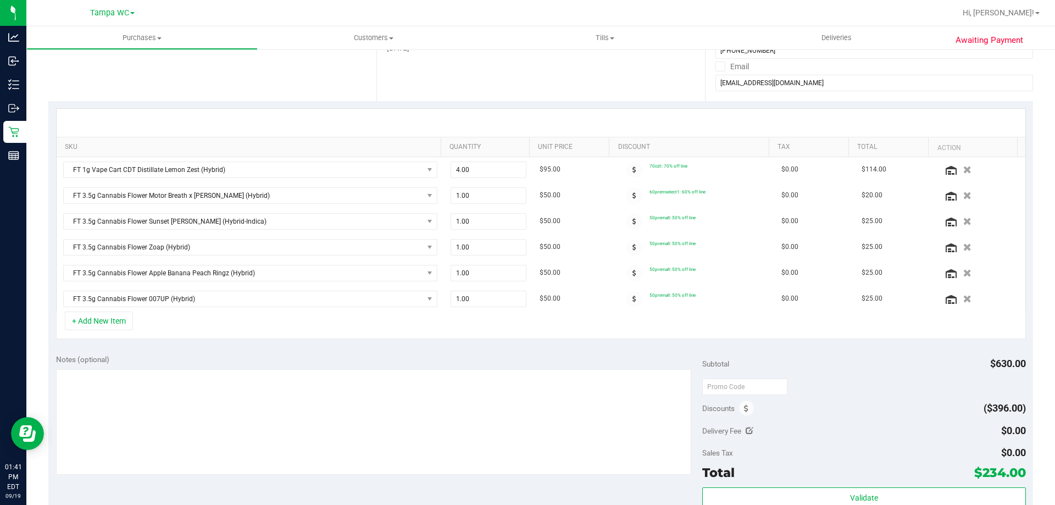
scroll to position [330, 0]
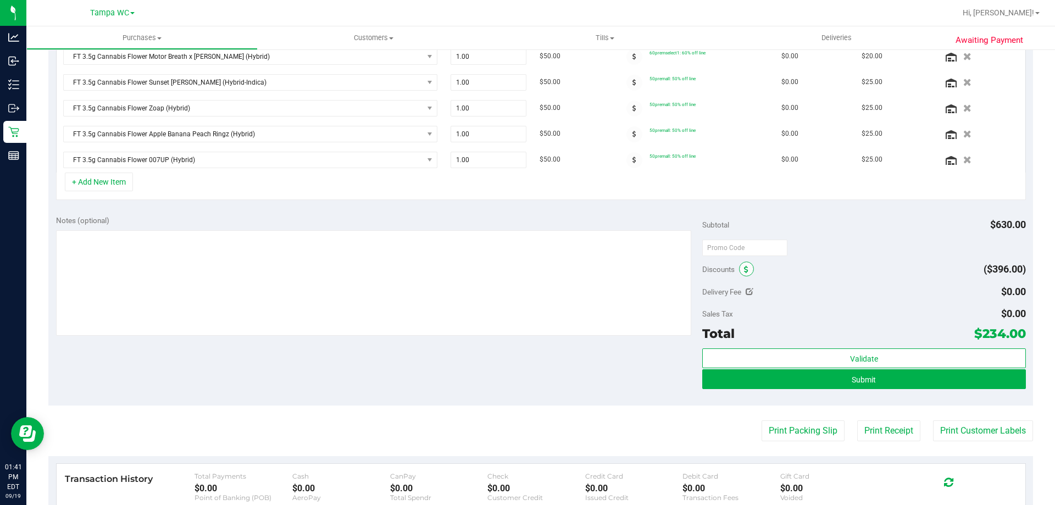
click at [526, 273] on span at bounding box center [746, 269] width 15 height 15
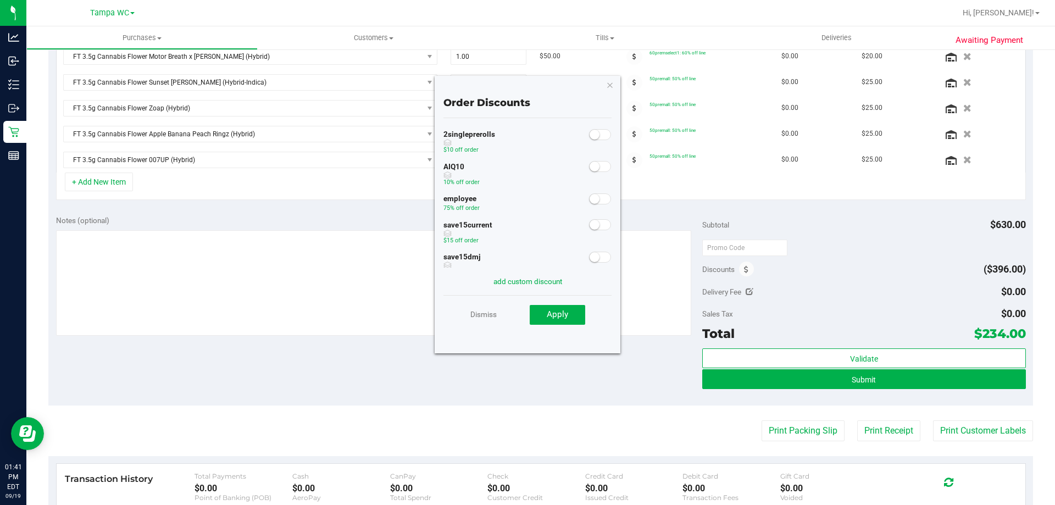
click at [526, 168] on small at bounding box center [595, 167] width 10 height 10
click at [526, 315] on span "Apply" at bounding box center [557, 314] width 21 height 10
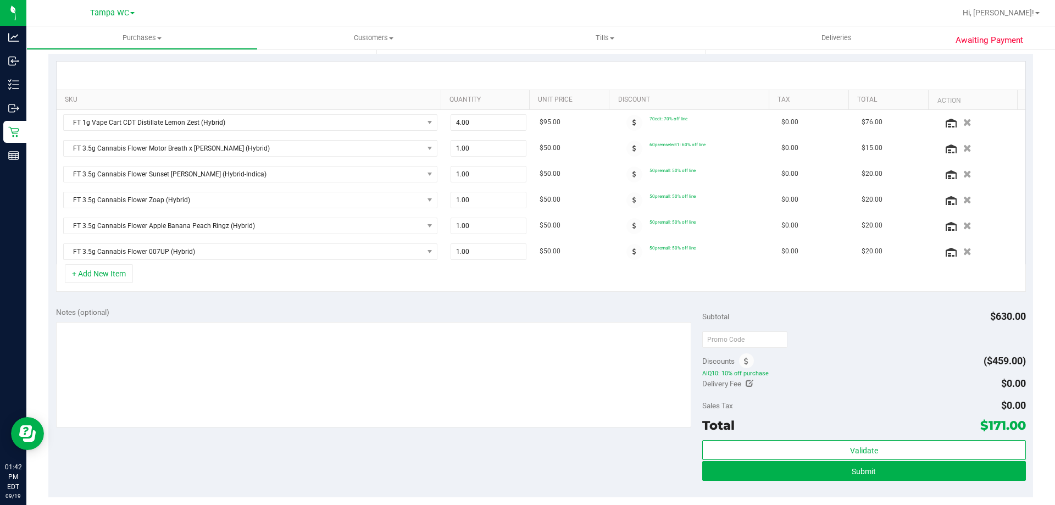
scroll to position [258, 0]
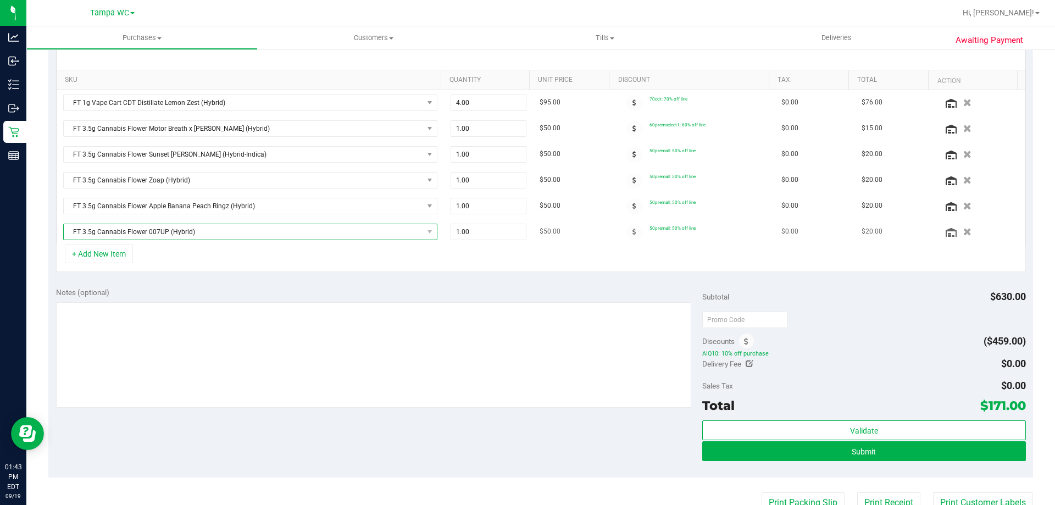
click at [159, 235] on span "FT 3.5g Cannabis Flower 007UP (Hybrid)" at bounding box center [243, 231] width 359 height 15
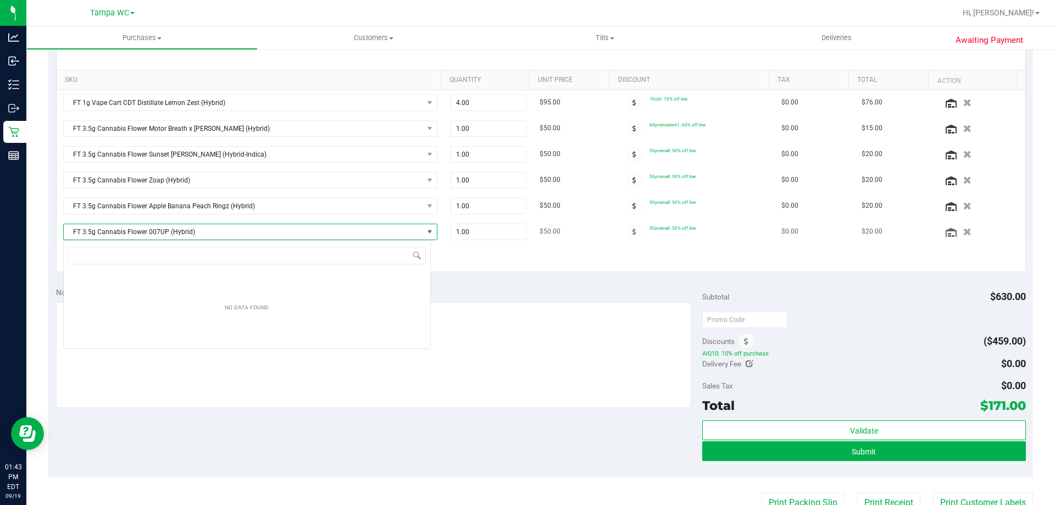
scroll to position [16, 368]
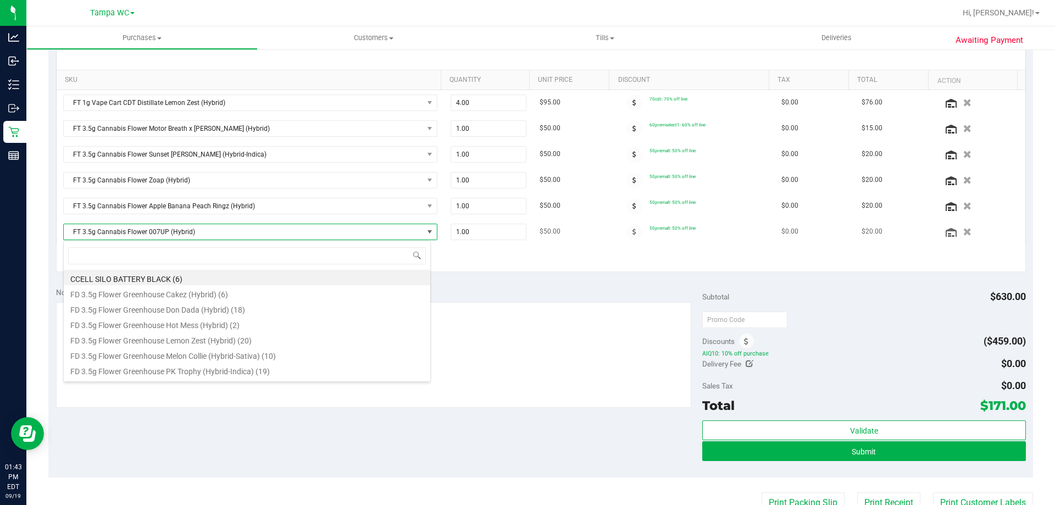
click at [159, 235] on span "FT 3.5g Cannabis Flower 007UP (Hybrid)" at bounding box center [243, 231] width 359 height 15
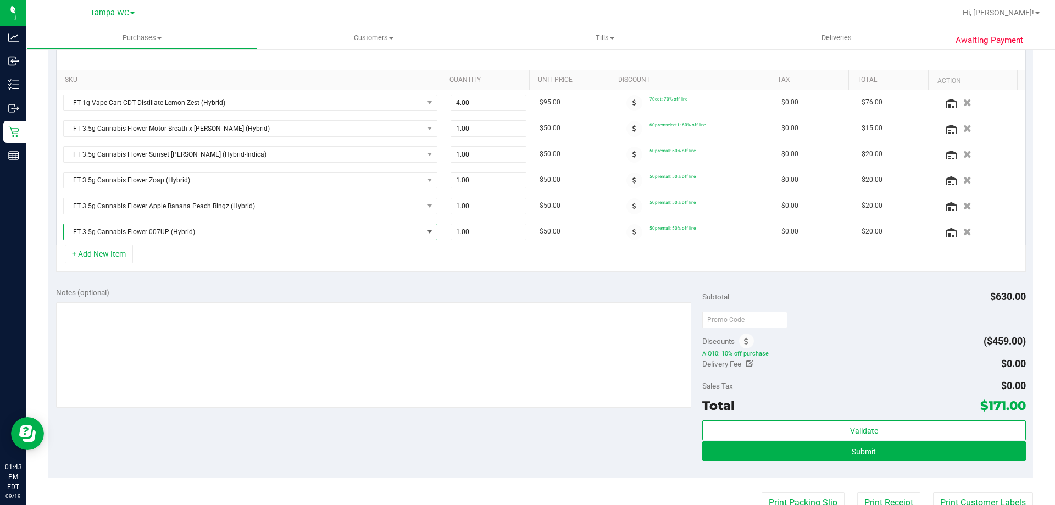
click at [154, 256] on div "+ Add New Item" at bounding box center [541, 258] width 970 height 27
click at [153, 230] on span "FT 3.5g Cannabis Flower 007UP (Hybrid)" at bounding box center [243, 231] width 359 height 15
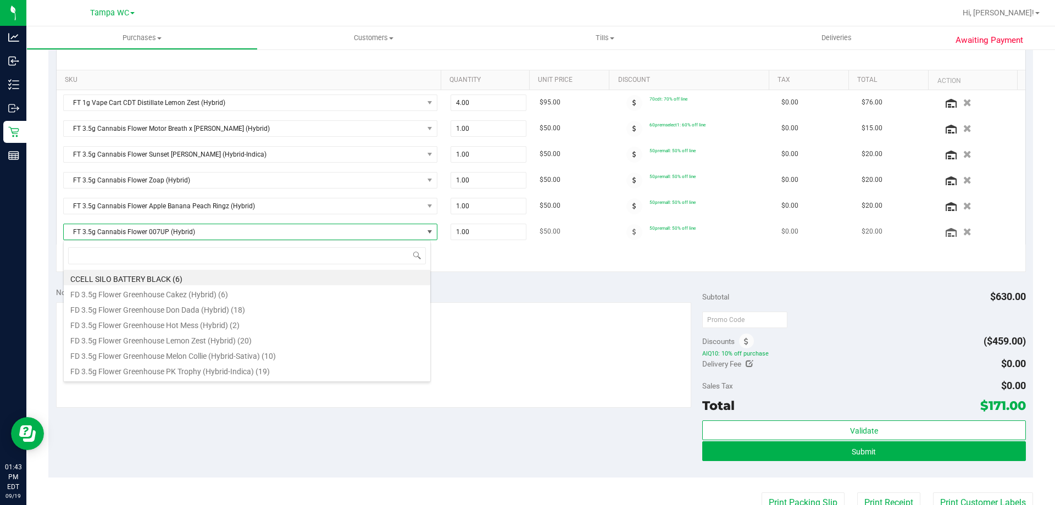
click at [153, 230] on span "FT 3.5g Cannabis Flower 007UP (Hybrid)" at bounding box center [243, 231] width 359 height 15
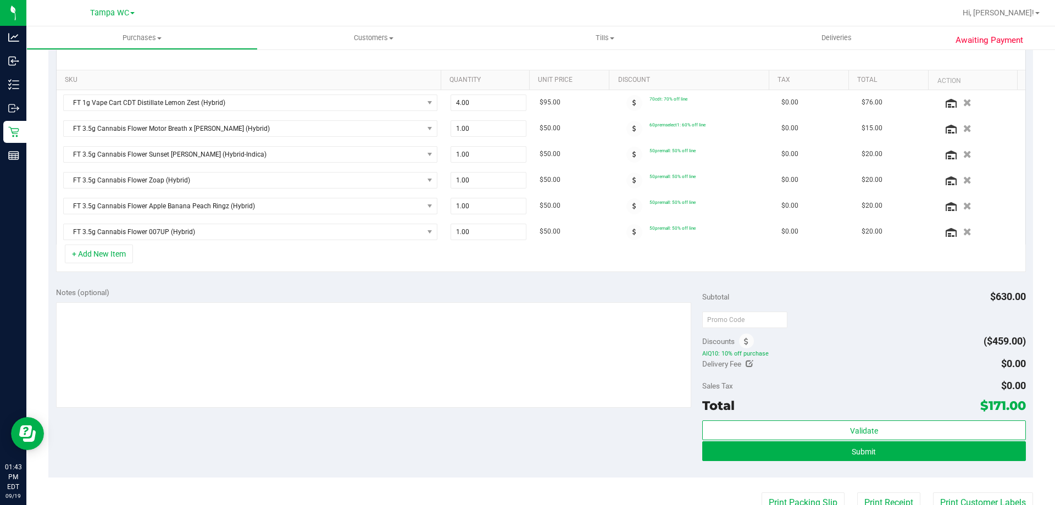
click at [150, 260] on div "+ Add New Item" at bounding box center [541, 258] width 970 height 27
click at [526, 125] on icon "button" at bounding box center [967, 128] width 9 height 8
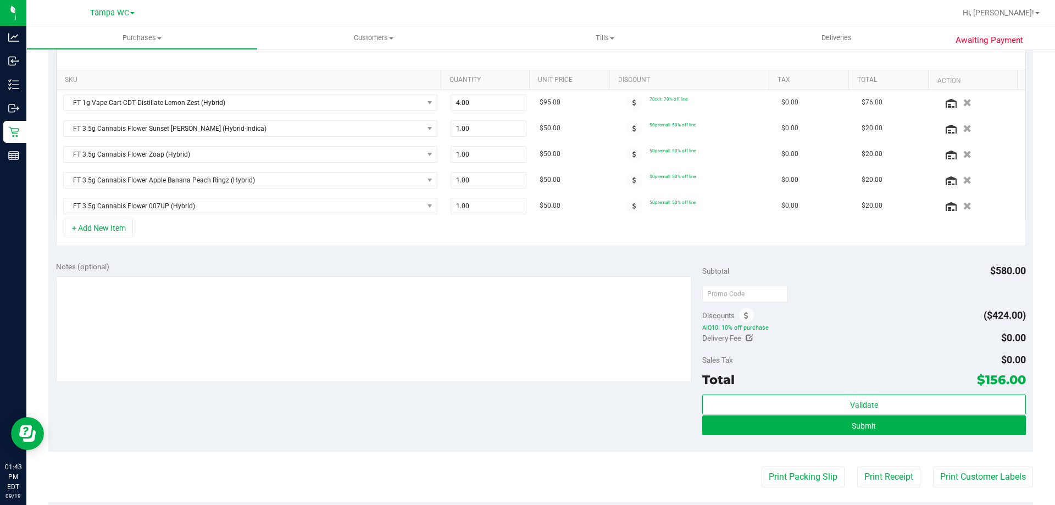
click at [526, 130] on icon "button" at bounding box center [967, 129] width 8 height 8
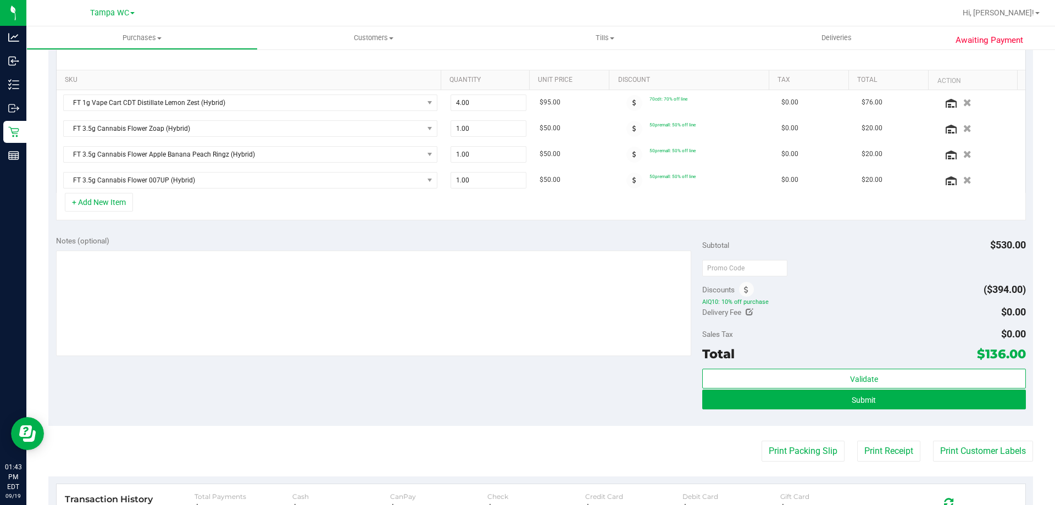
click at [526, 130] on icon "button" at bounding box center [967, 129] width 8 height 8
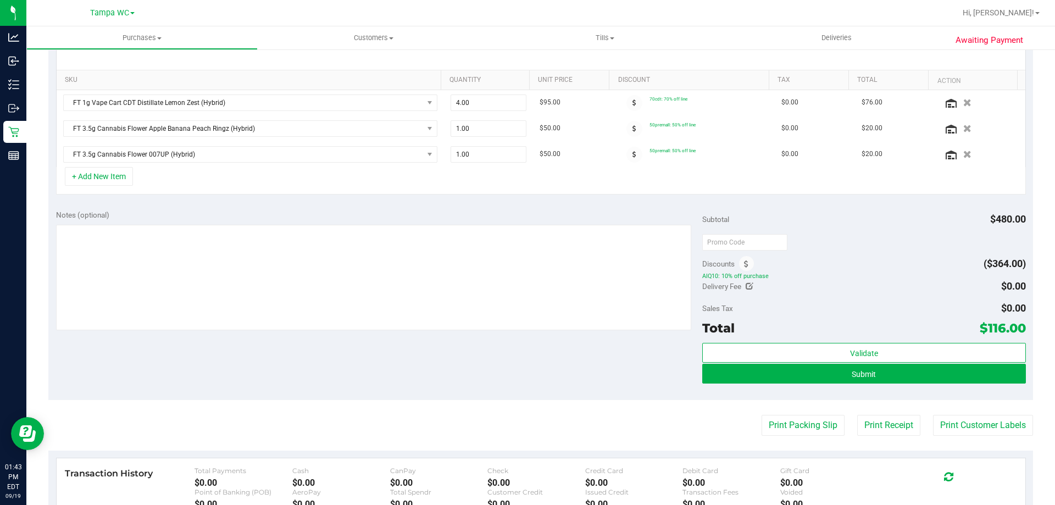
click at [526, 130] on icon "button" at bounding box center [967, 129] width 8 height 8
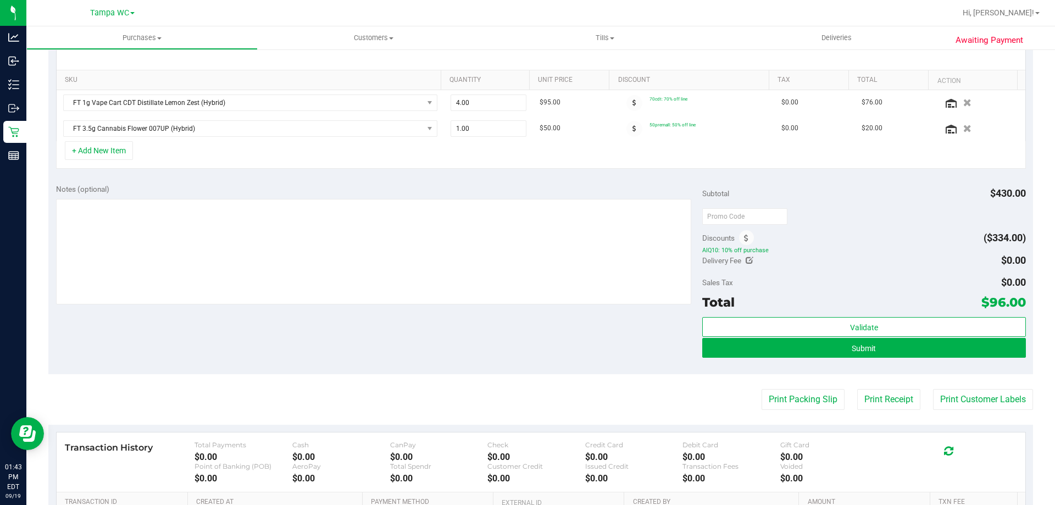
click at [526, 130] on icon "button" at bounding box center [967, 129] width 8 height 8
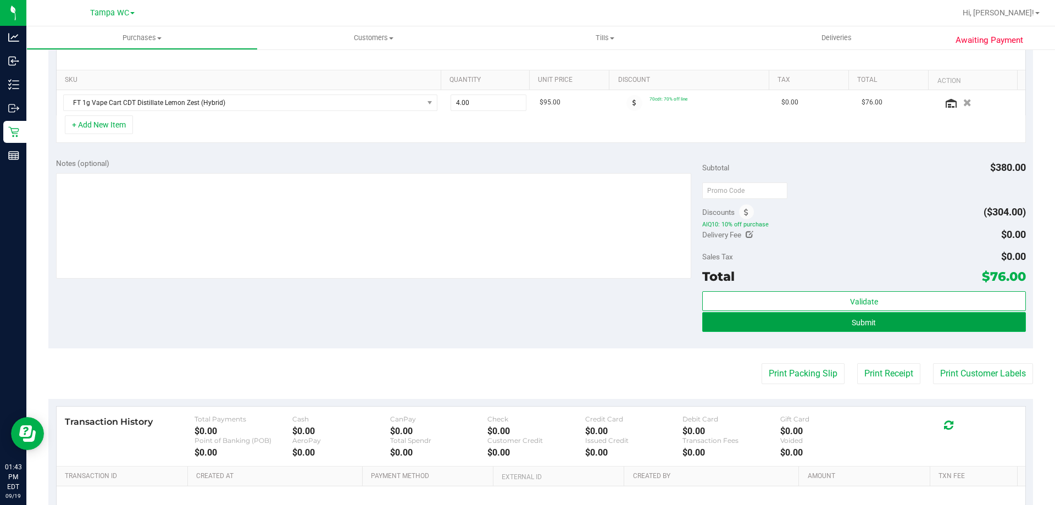
click at [526, 320] on button "Submit" at bounding box center [863, 322] width 323 height 20
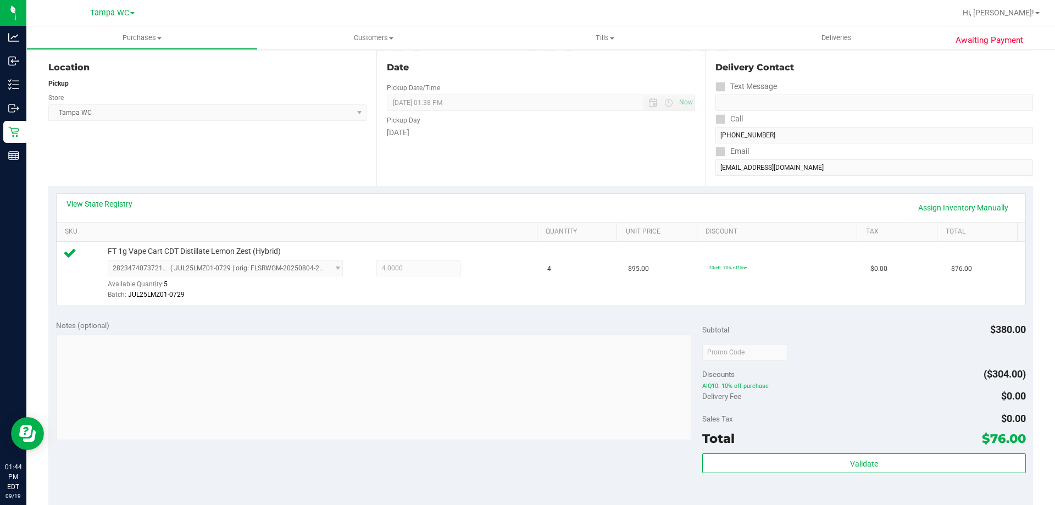
scroll to position [110, 0]
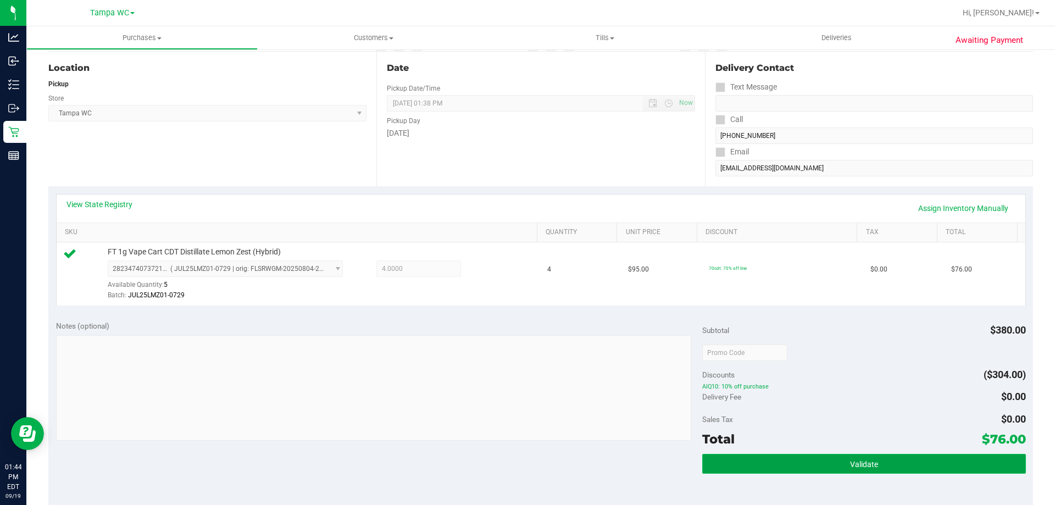
click at [526, 459] on button "Validate" at bounding box center [863, 464] width 323 height 20
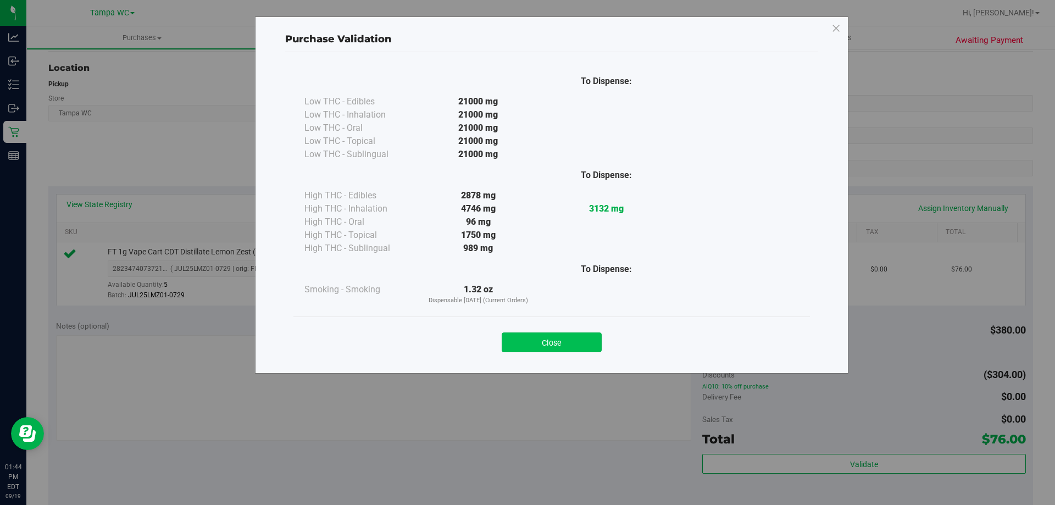
click at [526, 350] on button "Close" at bounding box center [552, 342] width 100 height 20
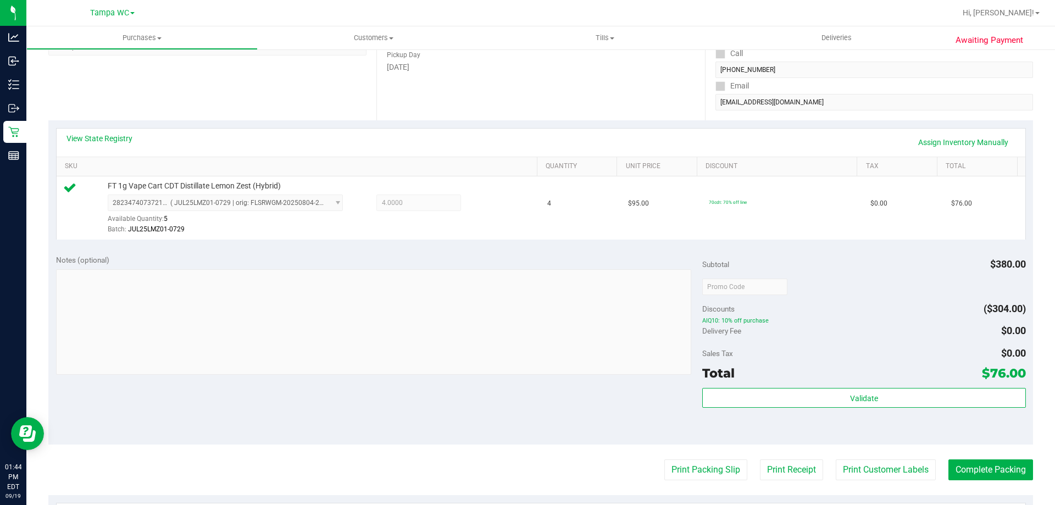
scroll to position [275, 0]
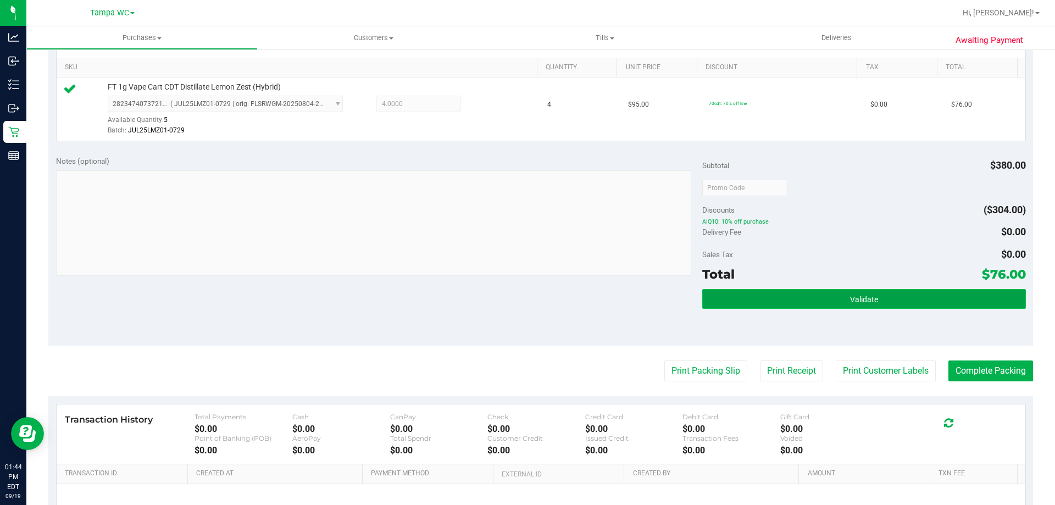
click at [526, 295] on button "Validate" at bounding box center [863, 299] width 323 height 20
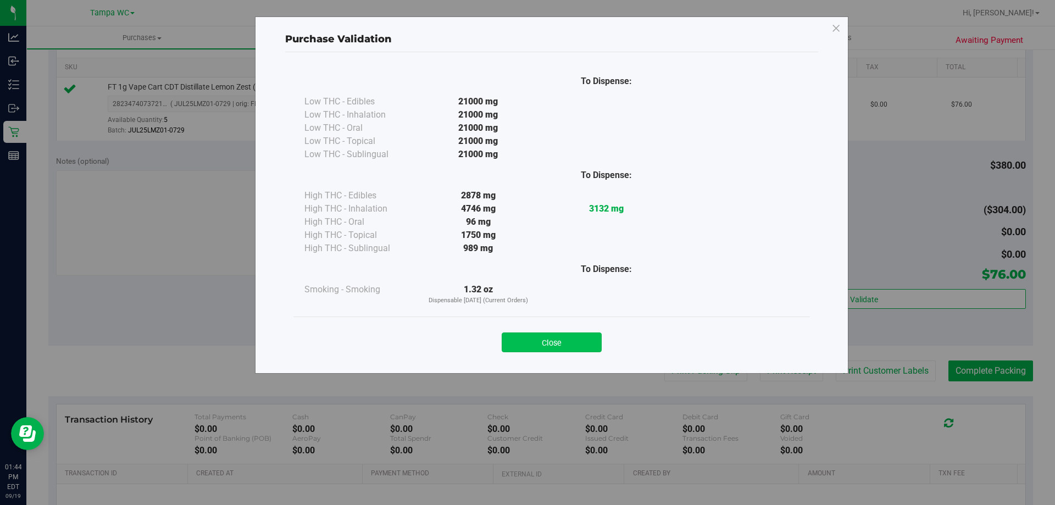
click at [526, 346] on button "Close" at bounding box center [552, 342] width 100 height 20
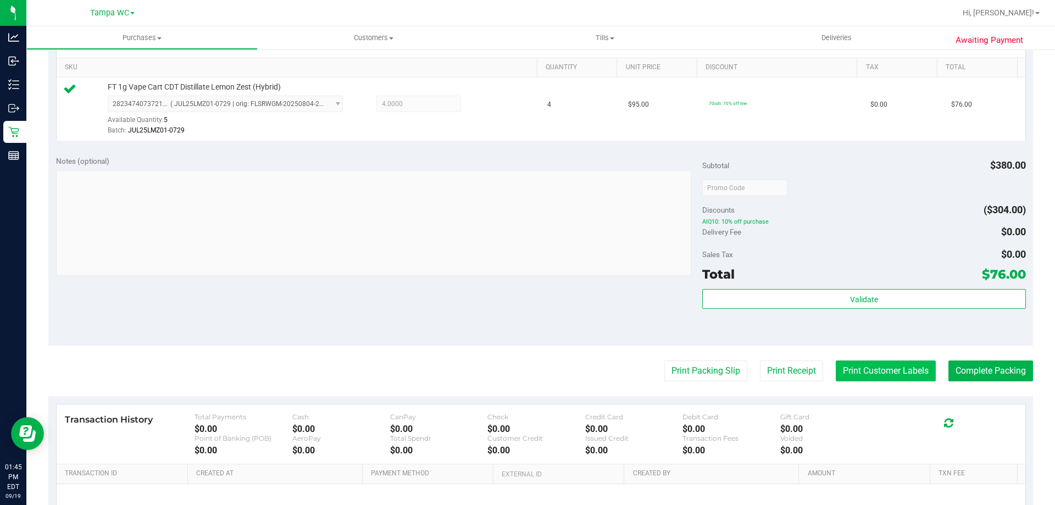
click at [526, 368] on button "Print Customer Labels" at bounding box center [886, 371] width 100 height 21
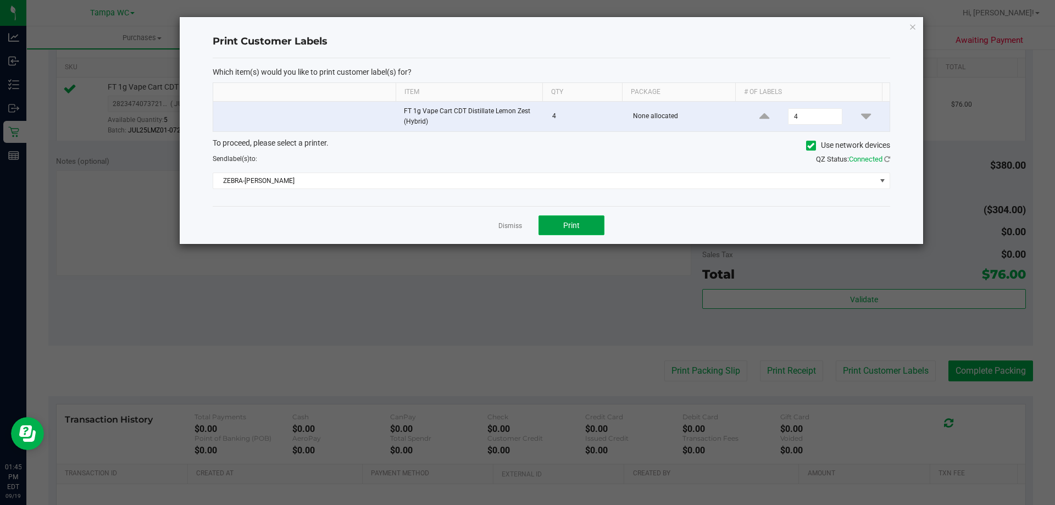
click at [526, 228] on span "Print" at bounding box center [571, 225] width 16 height 9
click at [519, 228] on link "Dismiss" at bounding box center [510, 225] width 24 height 9
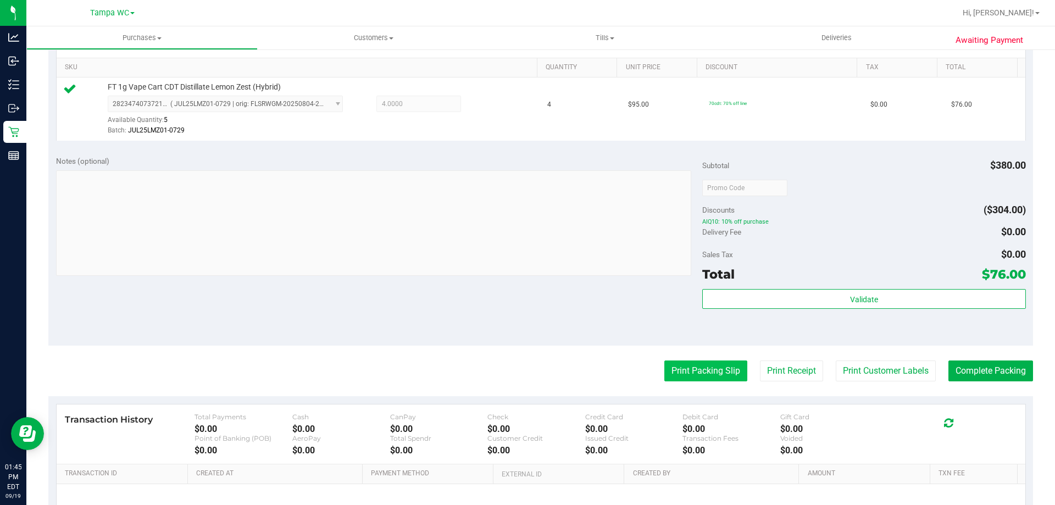
click at [526, 376] on button "Print Packing Slip" at bounding box center [705, 371] width 83 height 21
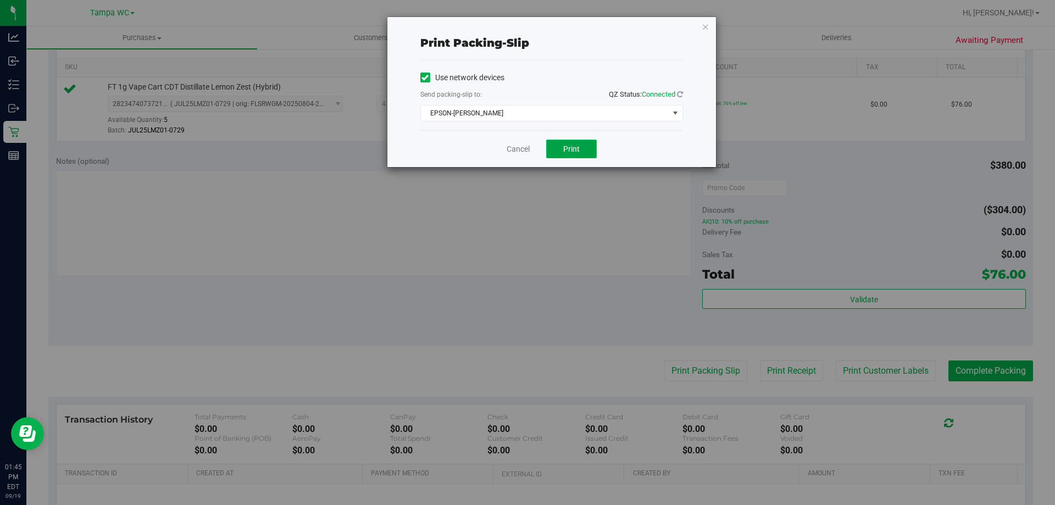
click at [526, 146] on button "Print" at bounding box center [571, 149] width 51 height 19
click at [519, 149] on link "Cancel" at bounding box center [518, 149] width 23 height 12
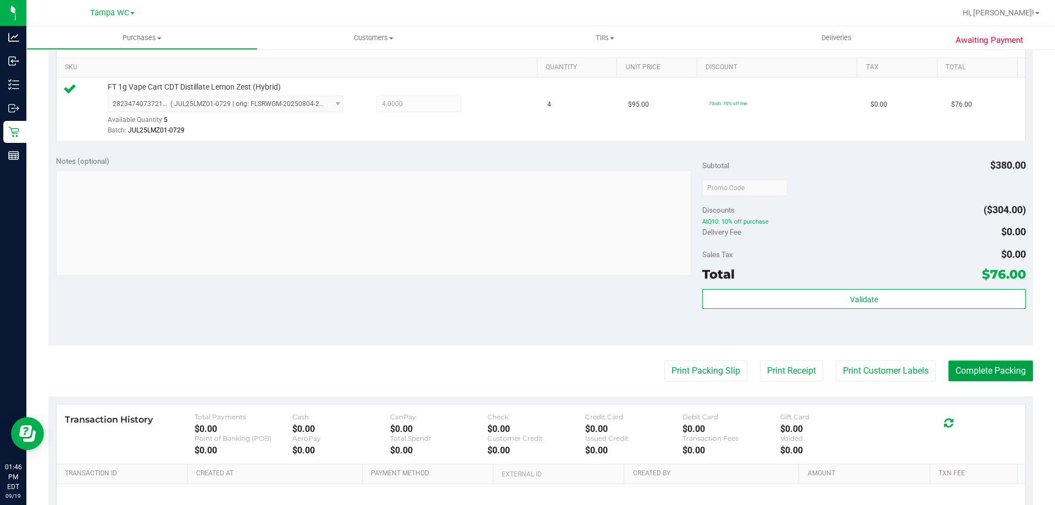
click at [526, 368] on button "Complete Packing" at bounding box center [991, 371] width 85 height 21
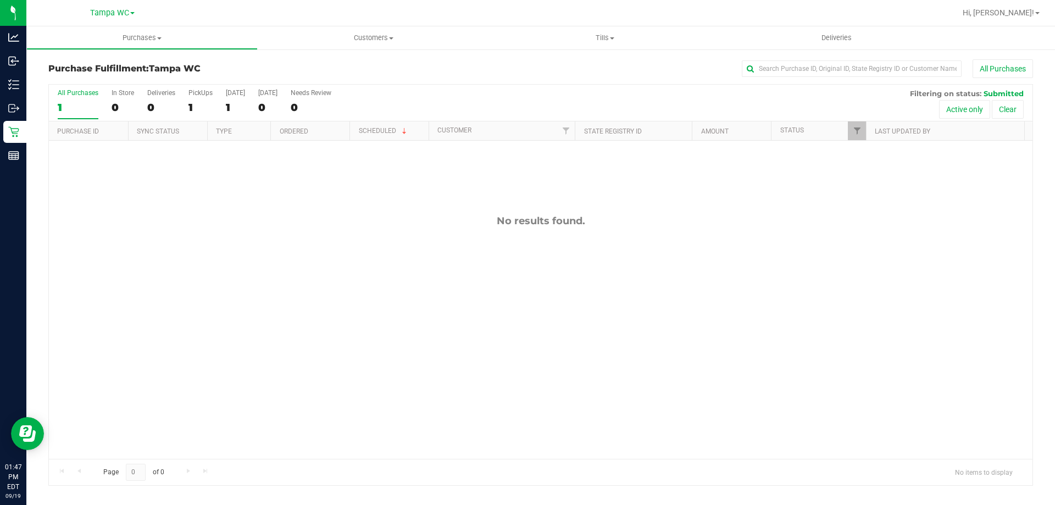
click at [273, 210] on div "No results found." at bounding box center [541, 337] width 984 height 392
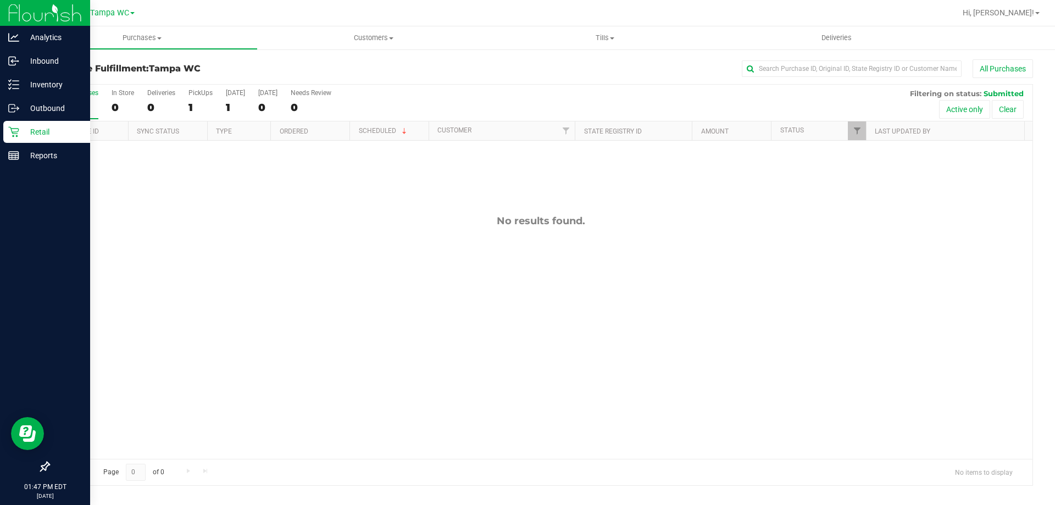
click at [9, 135] on icon at bounding box center [13, 131] width 11 height 11
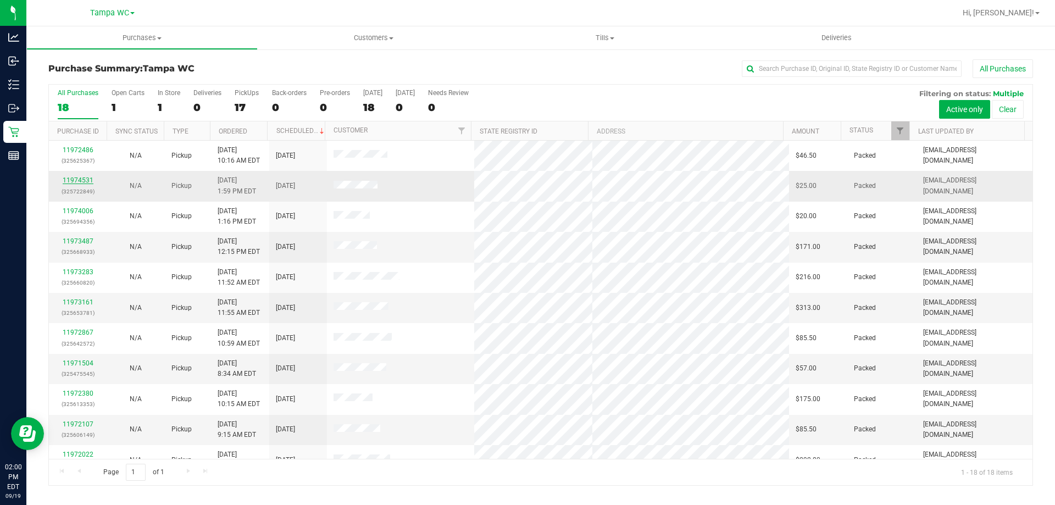
click at [80, 177] on link "11974531" at bounding box center [78, 180] width 31 height 8
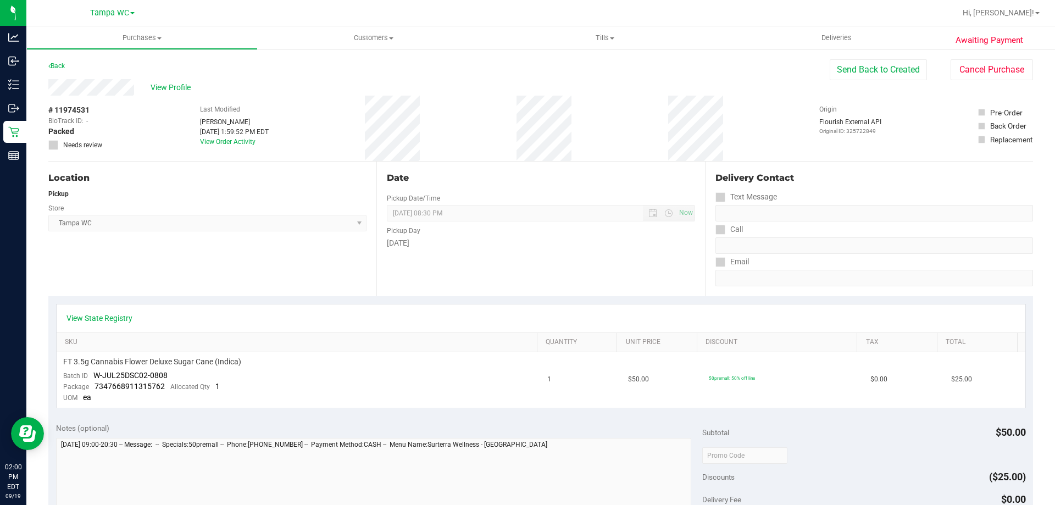
click at [54, 70] on div "Back" at bounding box center [56, 65] width 16 height 13
click at [56, 72] on div "Back" at bounding box center [56, 65] width 16 height 13
click at [59, 71] on div "Back" at bounding box center [56, 65] width 16 height 13
click at [59, 64] on link "Back" at bounding box center [56, 66] width 16 height 8
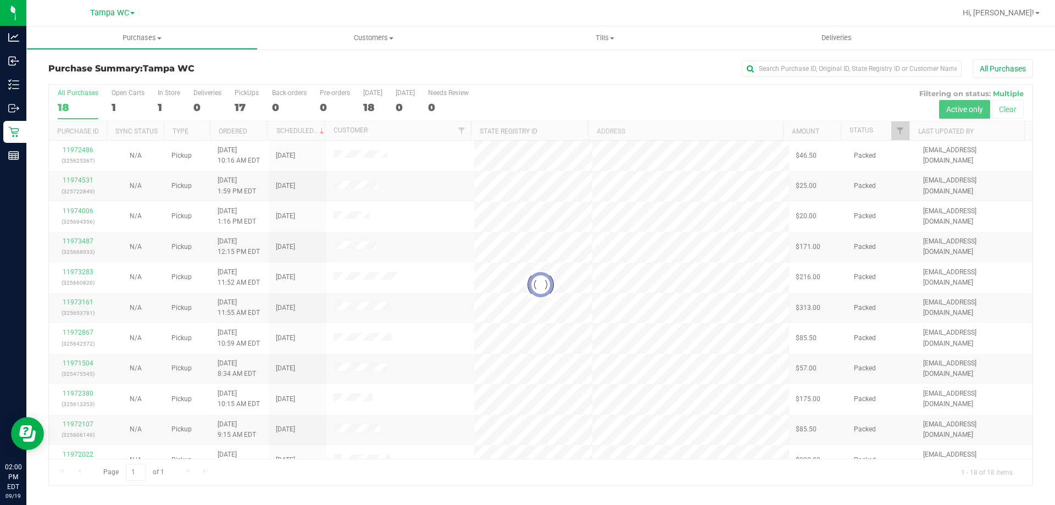
click at [526, 126] on div at bounding box center [541, 285] width 984 height 401
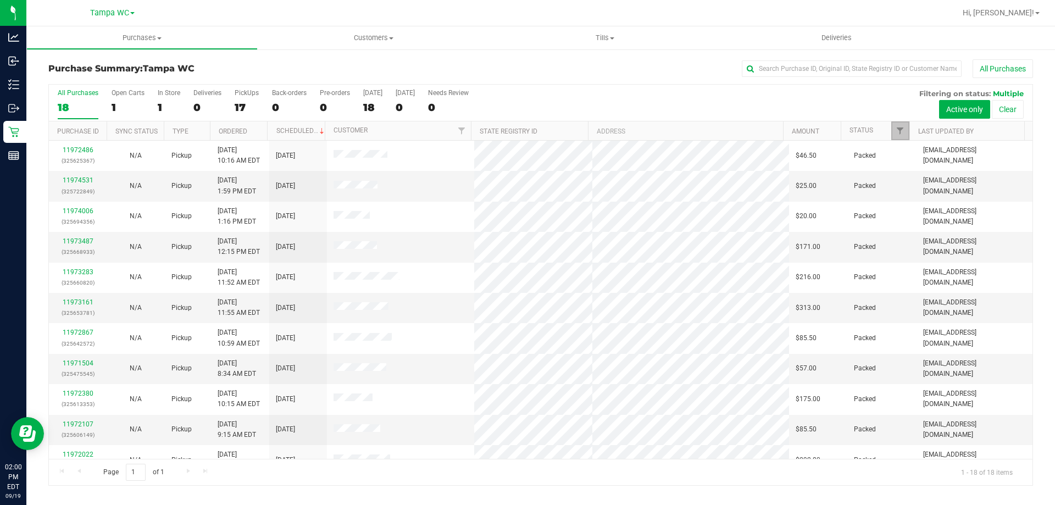
click at [526, 126] on span "Filter" at bounding box center [900, 130] width 9 height 9
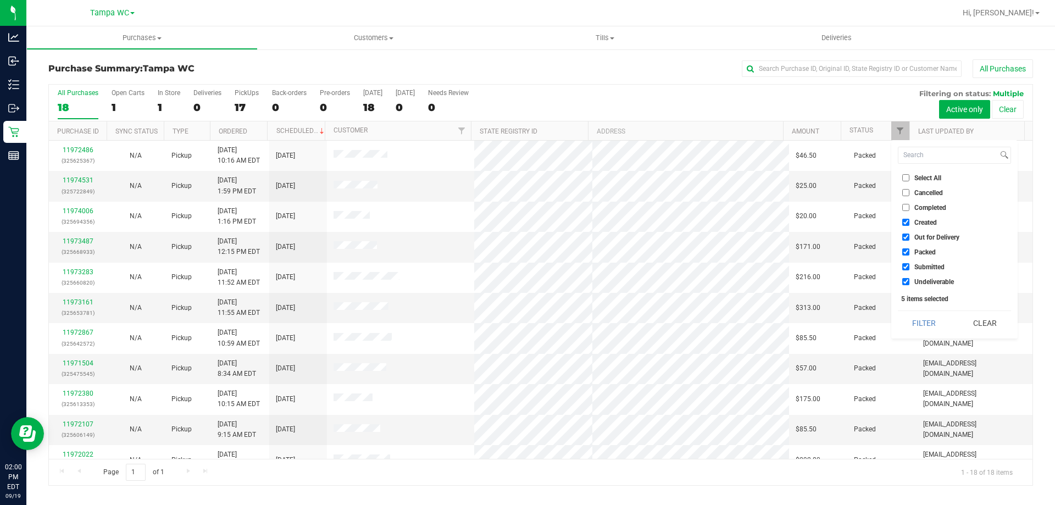
click at [526, 278] on input "Undeliverable" at bounding box center [905, 281] width 7 height 7
checkbox input "false"
click at [526, 254] on input "Packed" at bounding box center [905, 251] width 7 height 7
checkbox input "false"
click at [526, 238] on input "Out for Delivery" at bounding box center [905, 237] width 7 height 7
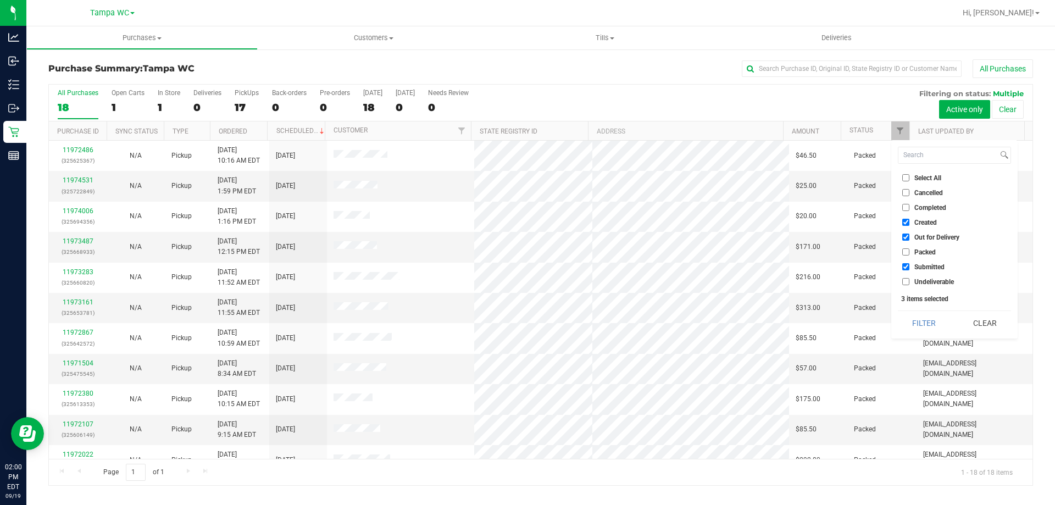
checkbox input "false"
click at [526, 220] on input "Created" at bounding box center [905, 222] width 7 height 7
checkbox input "false"
click at [526, 300] on div "1 items selected" at bounding box center [954, 299] width 107 height 8
click at [526, 326] on button "Filter" at bounding box center [924, 323] width 53 height 24
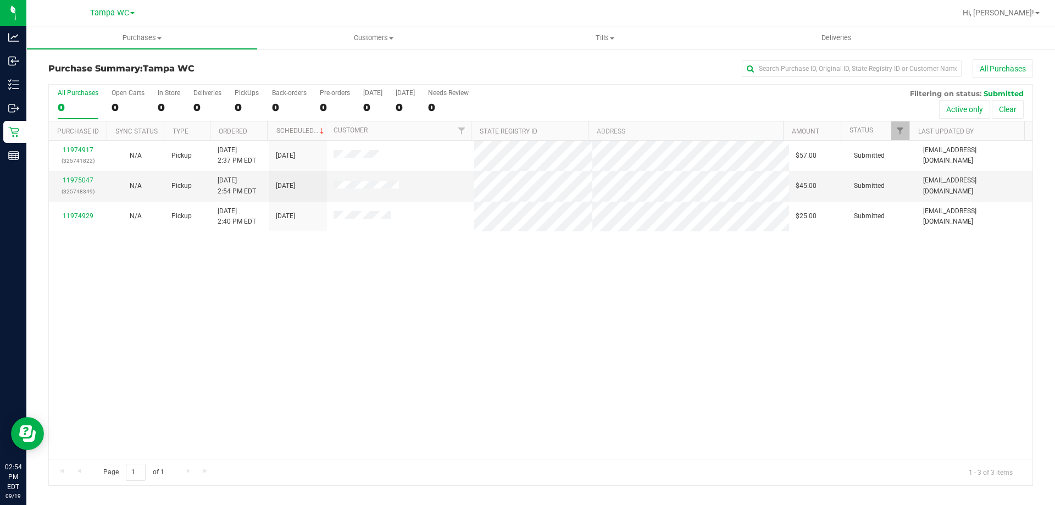
click at [526, 367] on div "11974917 (325741822) N/A Pickup 9/19/2025 2:37 PM EDT 9/19/2025 $57.00 Submitte…" at bounding box center [541, 300] width 984 height 318
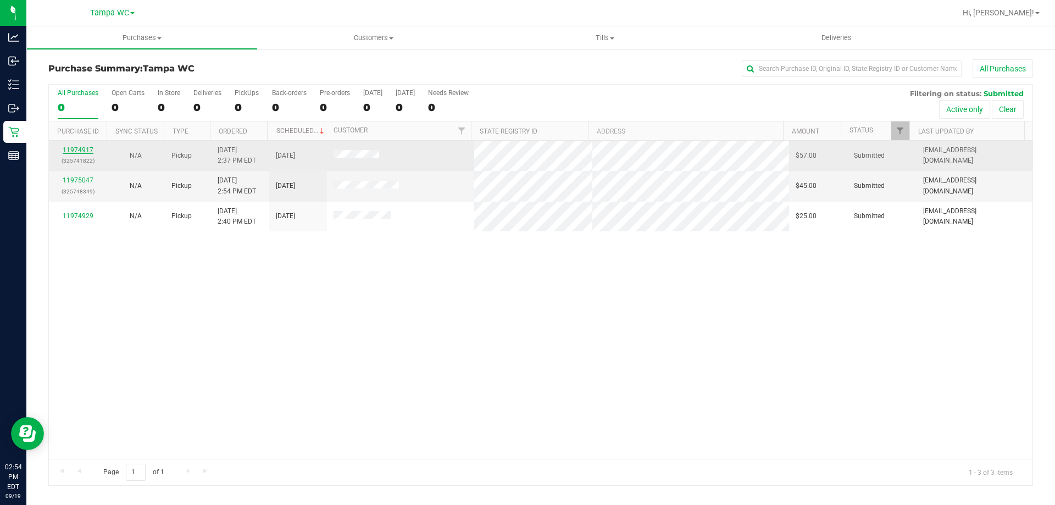
click at [67, 150] on link "11974917" at bounding box center [78, 150] width 31 height 8
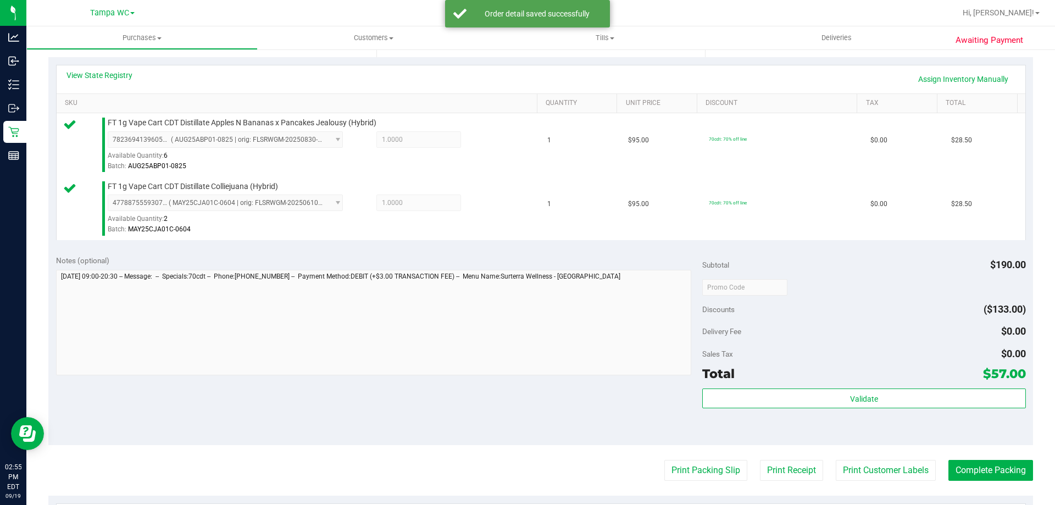
scroll to position [246, 0]
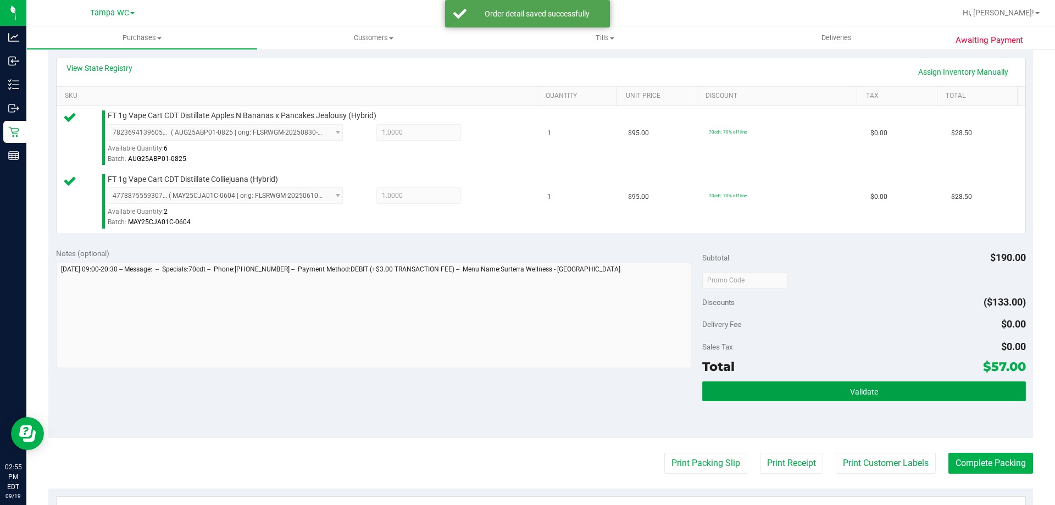
click at [526, 382] on button "Validate" at bounding box center [863, 391] width 323 height 20
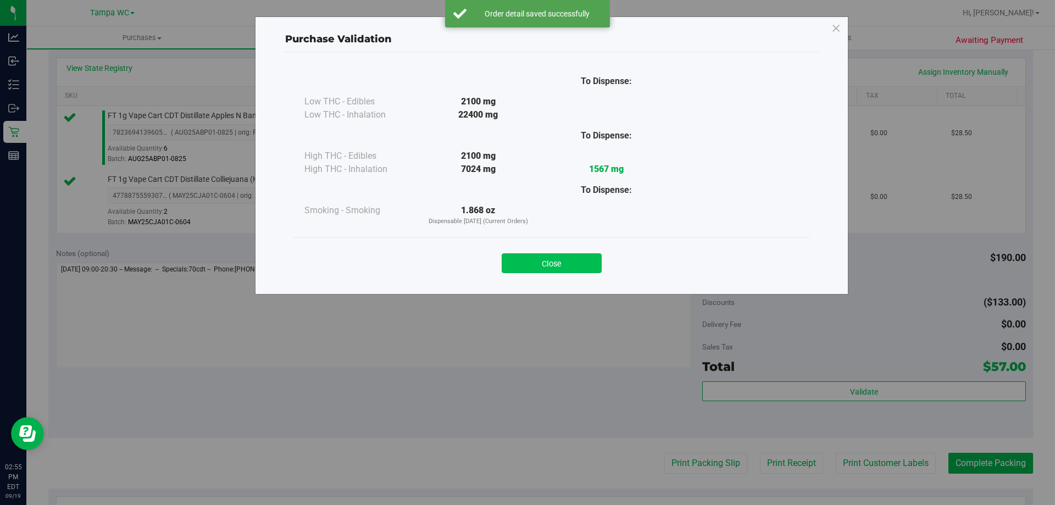
click at [526, 269] on button "Close" at bounding box center [552, 263] width 100 height 20
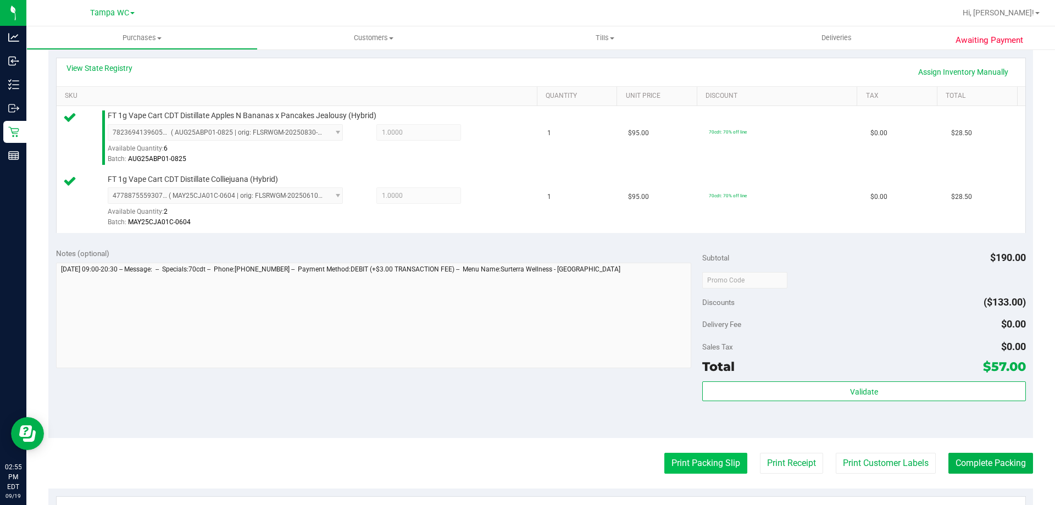
click at [526, 455] on button "Print Packing Slip" at bounding box center [705, 463] width 83 height 21
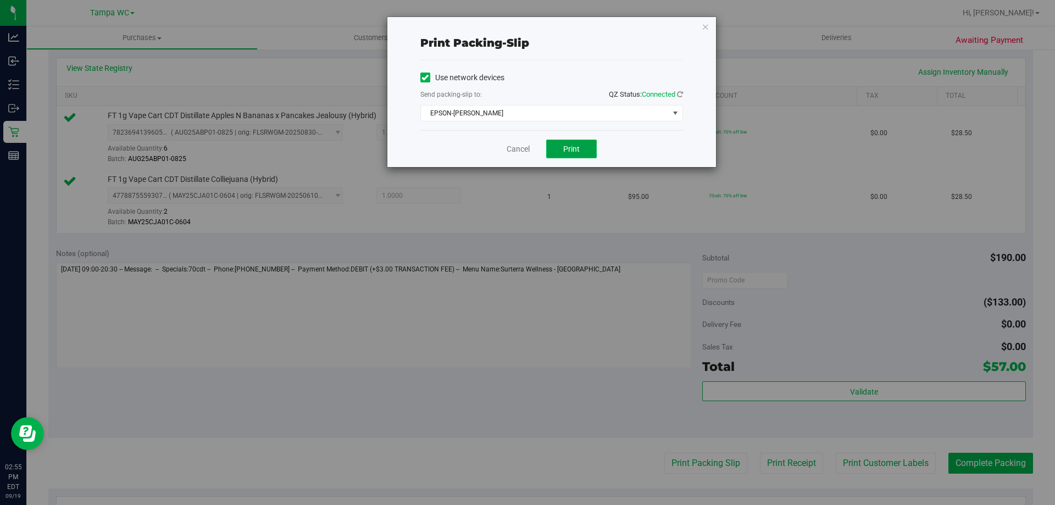
click at [526, 154] on button "Print" at bounding box center [571, 149] width 51 height 19
click at [507, 153] on link "Cancel" at bounding box center [518, 149] width 23 height 12
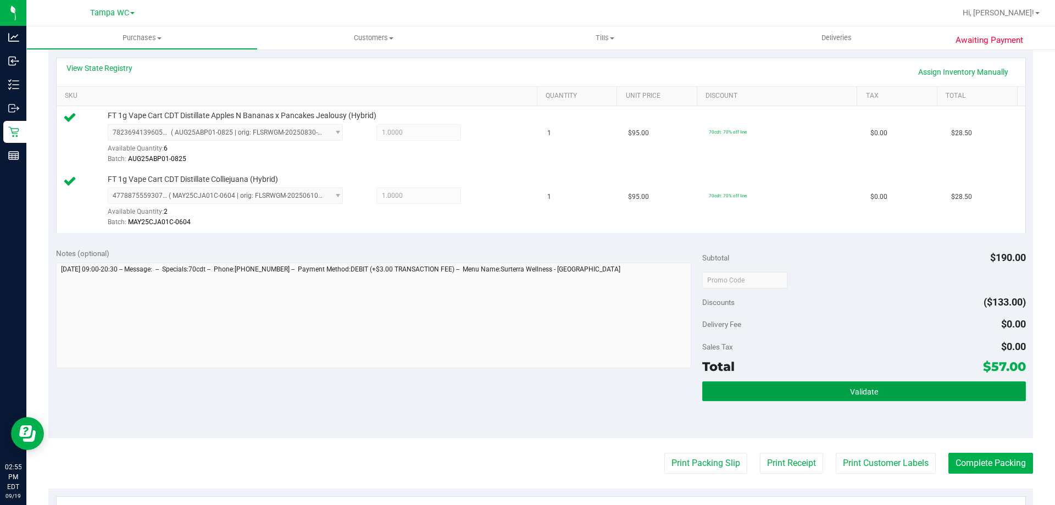
click at [526, 400] on button "Validate" at bounding box center [863, 391] width 323 height 20
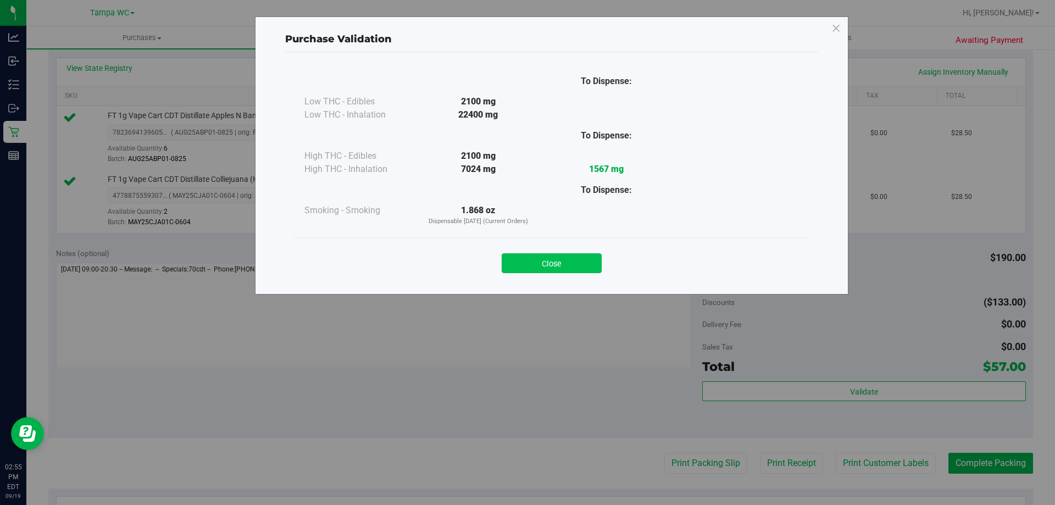
click at [526, 267] on button "Close" at bounding box center [552, 263] width 100 height 20
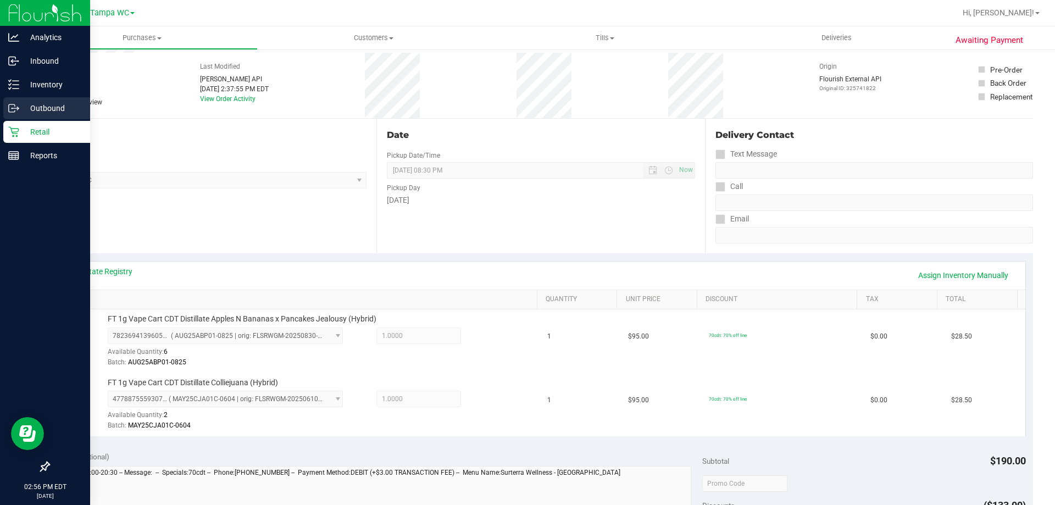
scroll to position [55, 0]
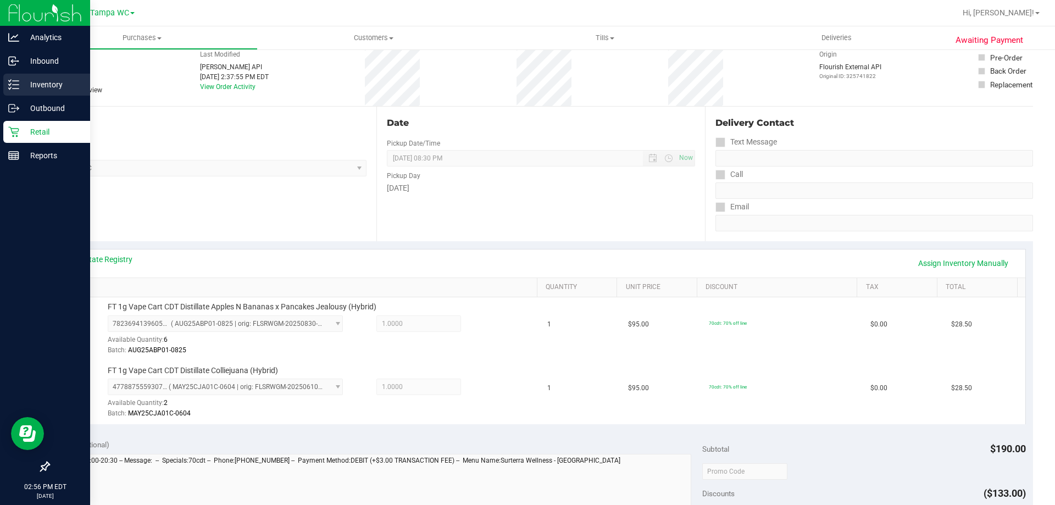
click at [20, 88] on p "Inventory" at bounding box center [52, 84] width 66 height 13
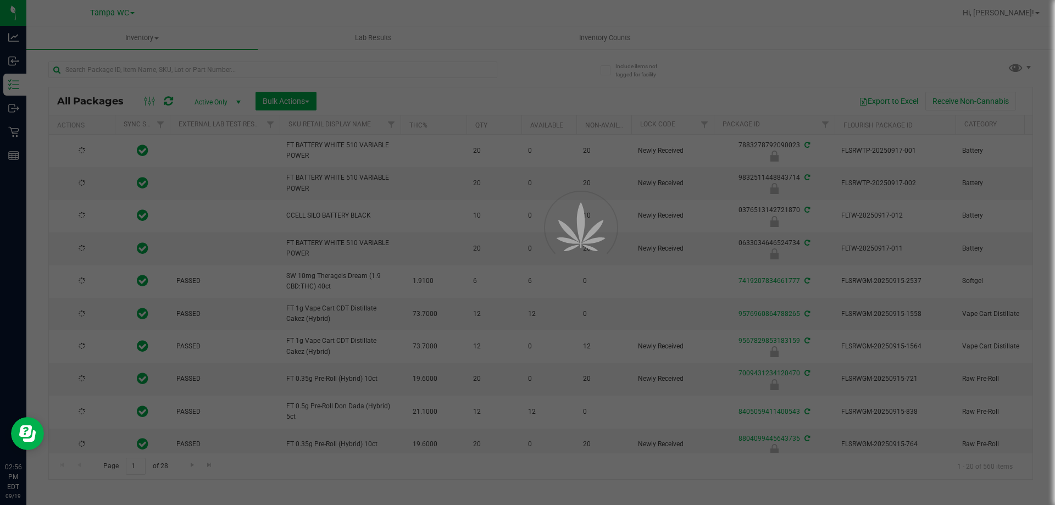
click at [156, 75] on div at bounding box center [527, 252] width 1055 height 505
click at [157, 74] on div at bounding box center [527, 252] width 1055 height 505
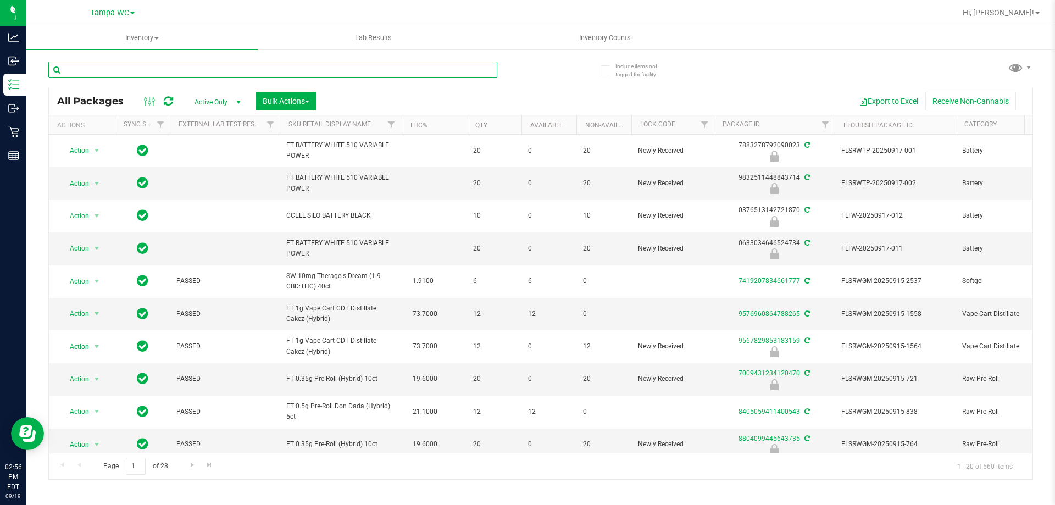
click at [160, 73] on input "text" at bounding box center [272, 70] width 449 height 16
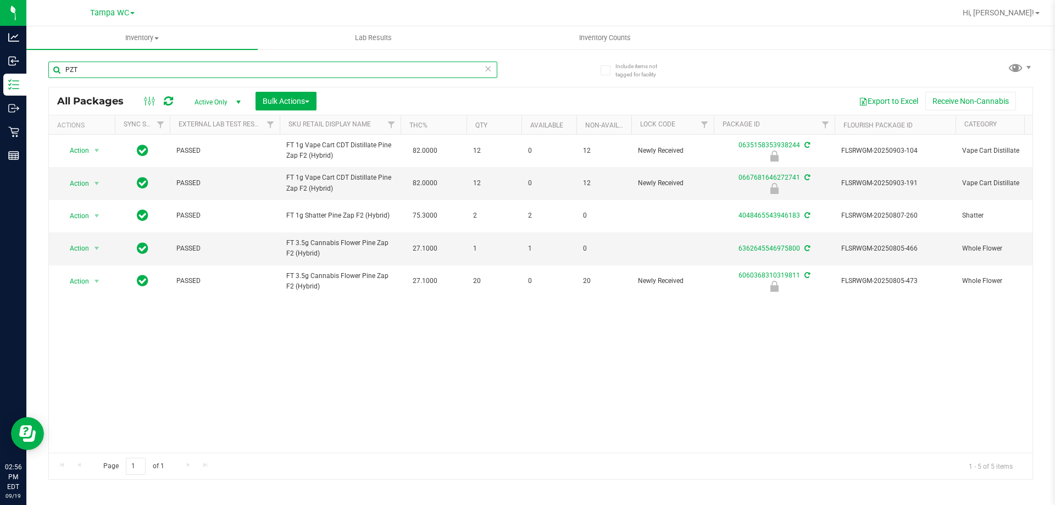
type input "PZT"
click at [345, 314] on div "Action Action Edit attributes Global inventory Locate package Package audit log…" at bounding box center [541, 294] width 984 height 318
click at [355, 309] on div "Action Action Edit attributes Global inventory Locate package Package audit log…" at bounding box center [541, 294] width 984 height 318
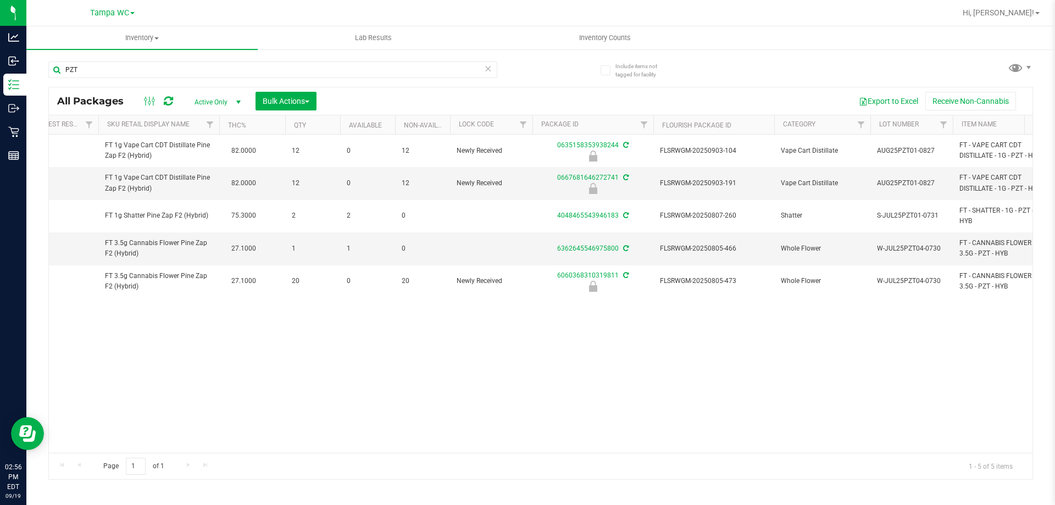
scroll to position [0, 192]
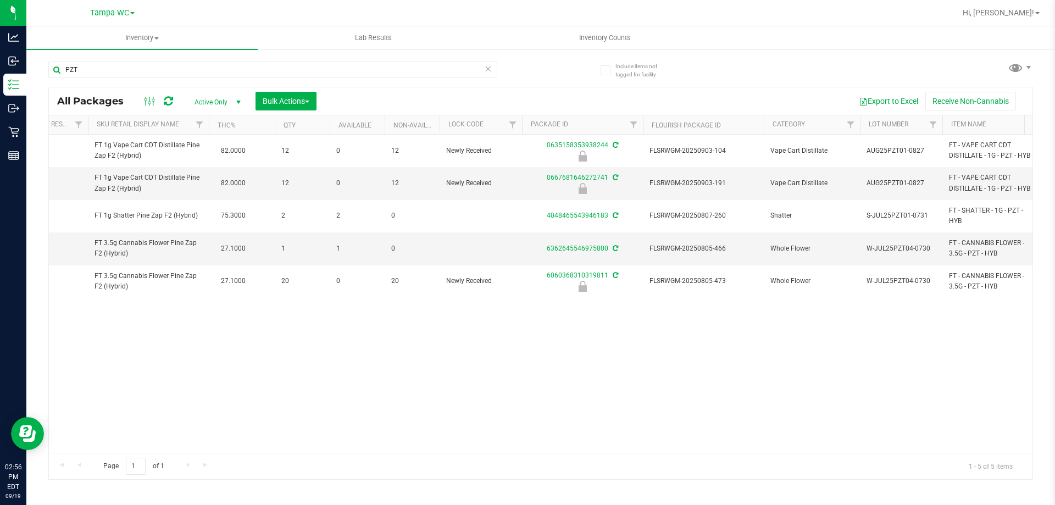
click at [380, 383] on div "Action Action Edit attributes Global inventory Locate package Package audit log…" at bounding box center [541, 294] width 984 height 318
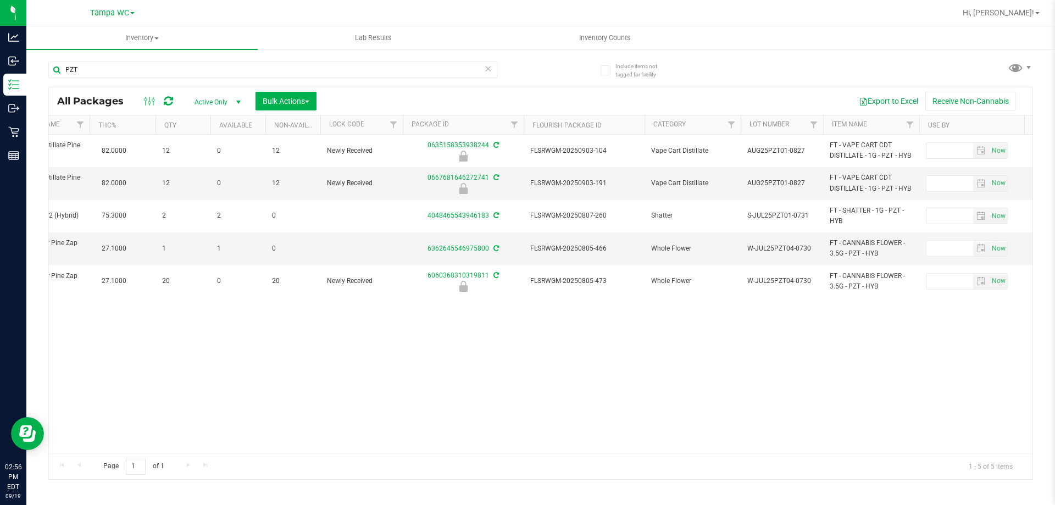
scroll to position [0, 0]
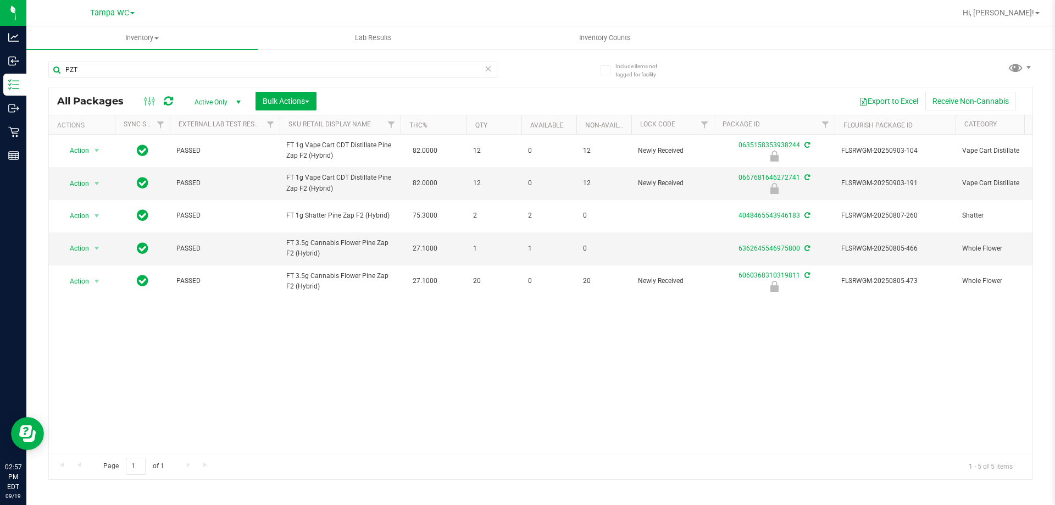
click at [258, 357] on div "Action Action Edit attributes Global inventory Locate package Package audit log…" at bounding box center [541, 294] width 984 height 318
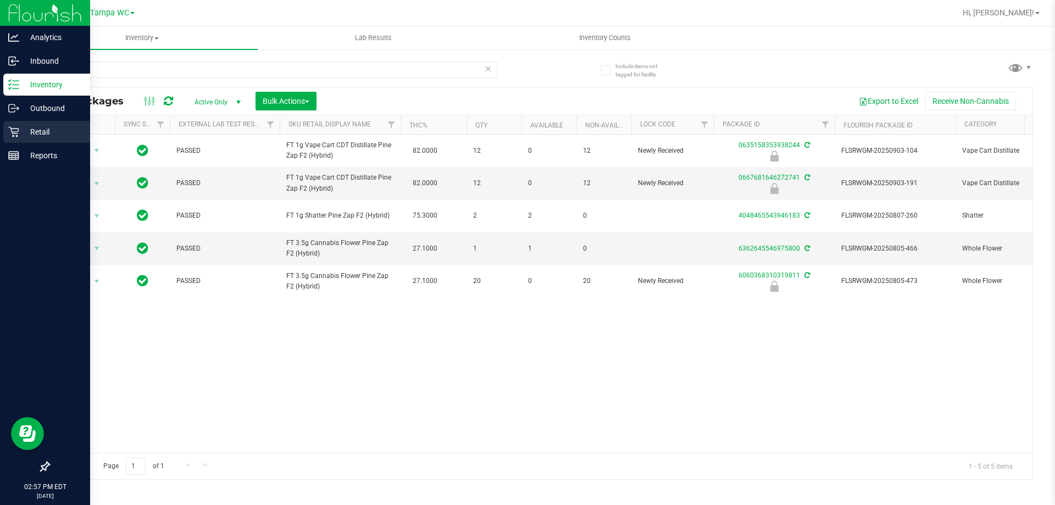
click at [18, 132] on icon at bounding box center [13, 131] width 11 height 11
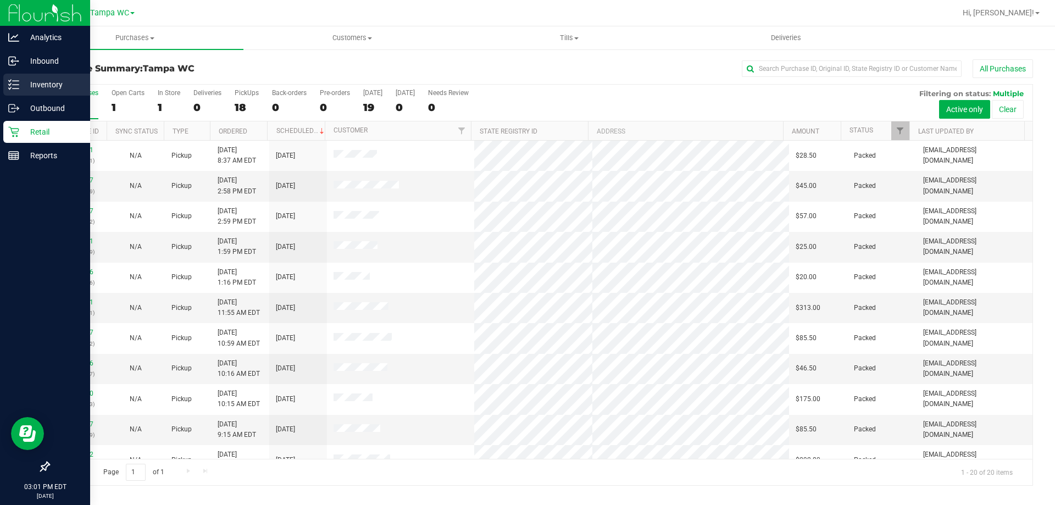
click at [24, 84] on p "Inventory" at bounding box center [52, 84] width 66 height 13
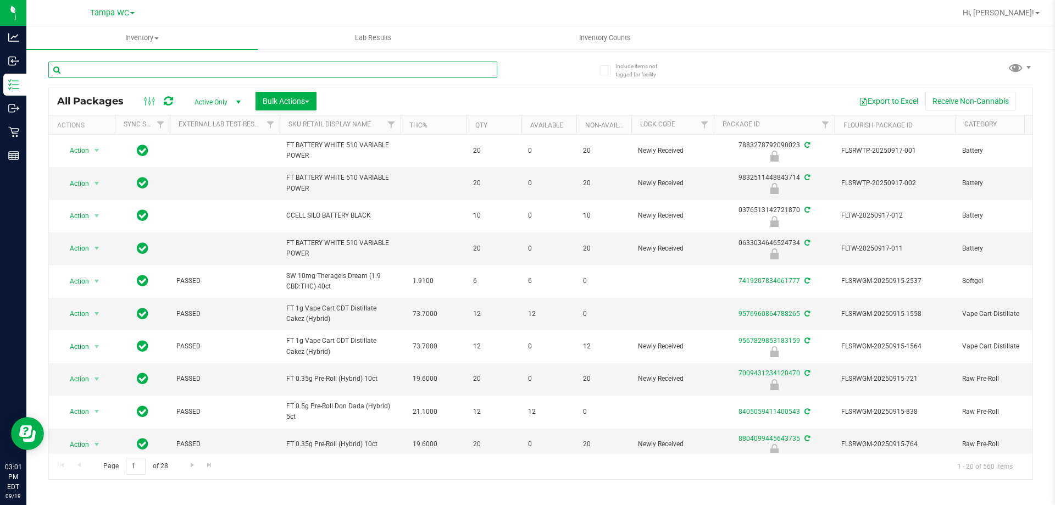
click at [141, 62] on input "text" at bounding box center [272, 70] width 449 height 16
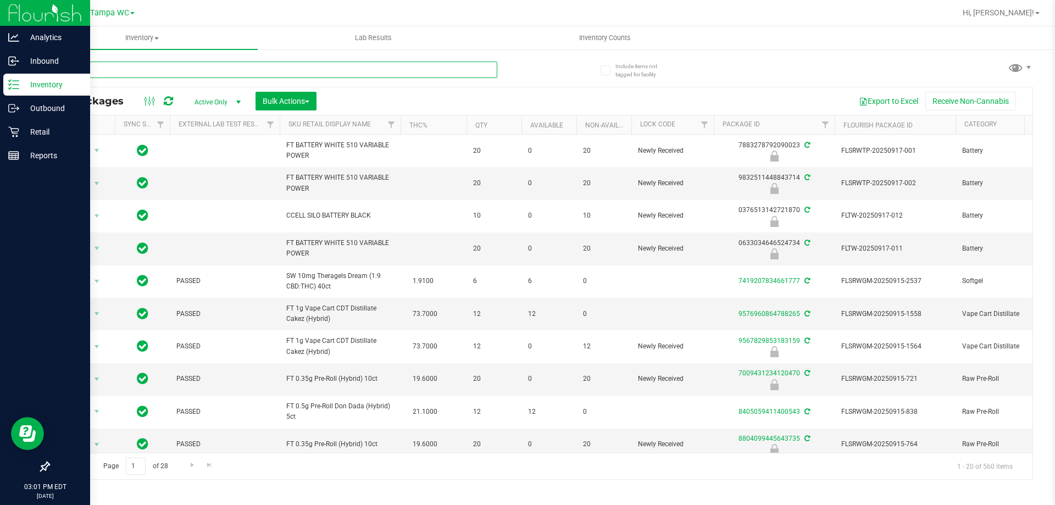
type input "XRL"
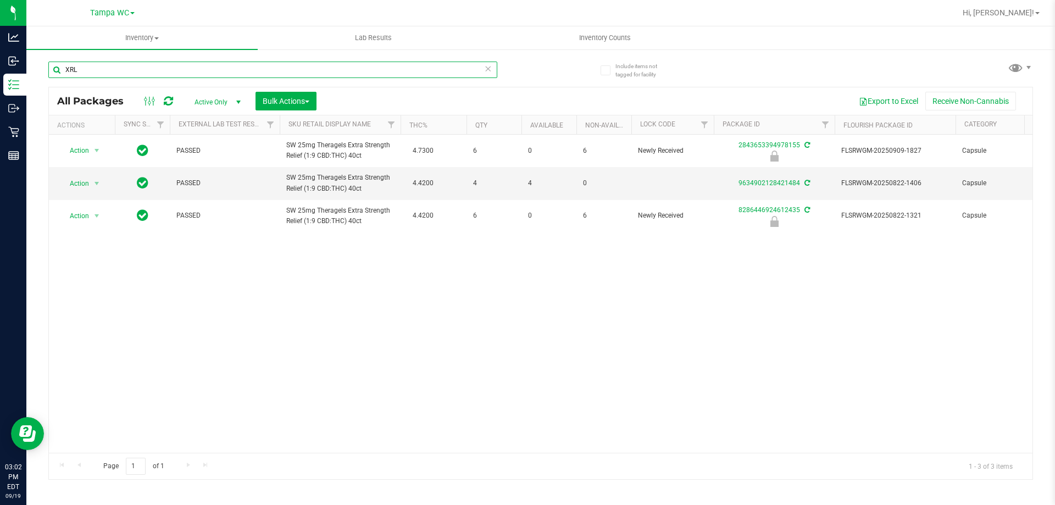
click at [114, 77] on input "XRL" at bounding box center [272, 70] width 449 height 16
type input "RLF"
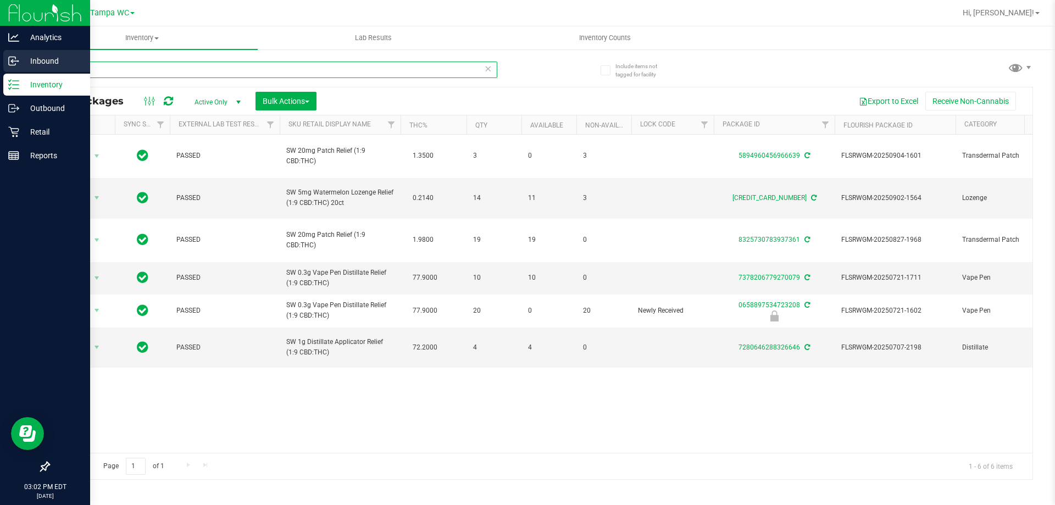
drag, startPoint x: 132, startPoint y: 68, endPoint x: 2, endPoint y: 63, distance: 130.3
click at [2, 63] on div "Analytics Inbound Inventory Outbound Retail Reports 03:02 PM EDT 09/19/2025 09/…" at bounding box center [527, 252] width 1055 height 505
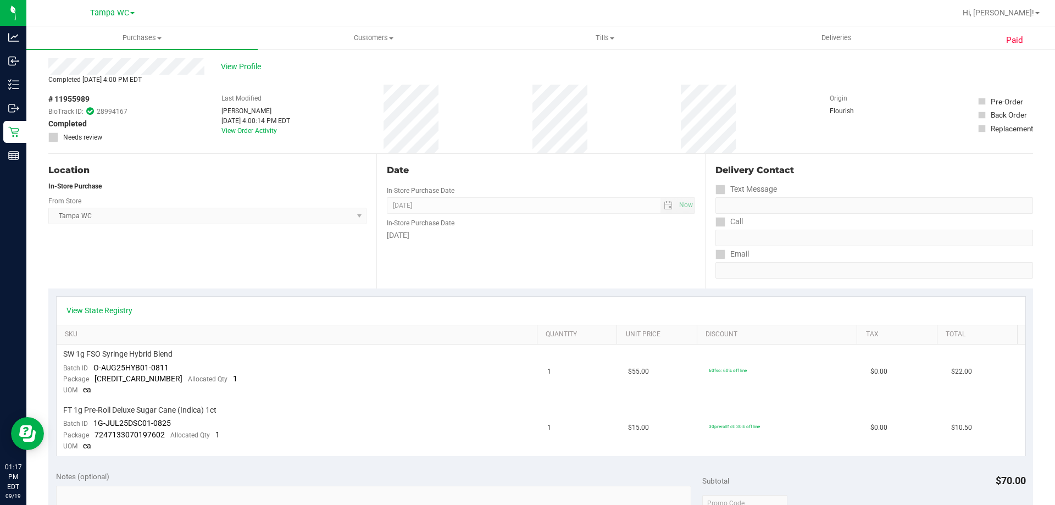
scroll to position [55, 0]
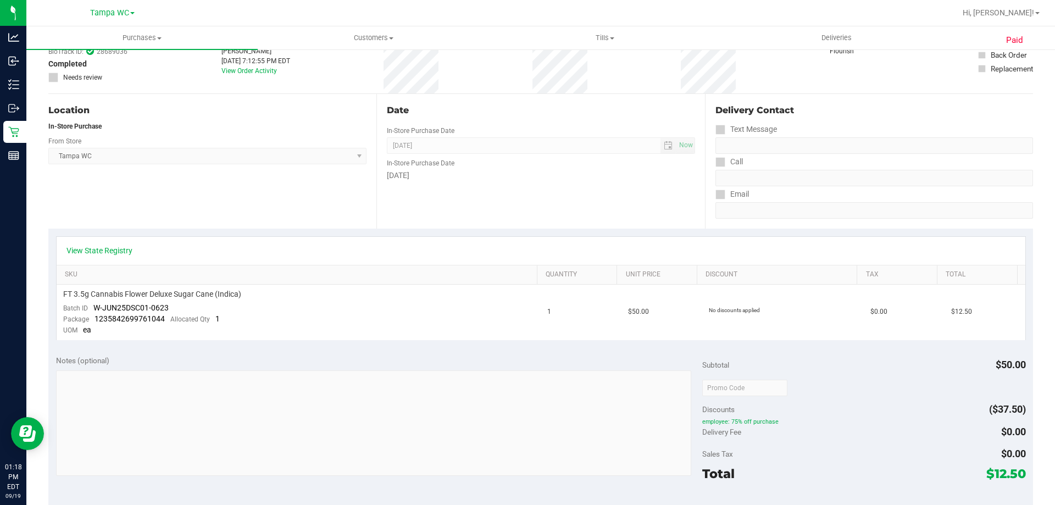
scroll to position [220, 0]
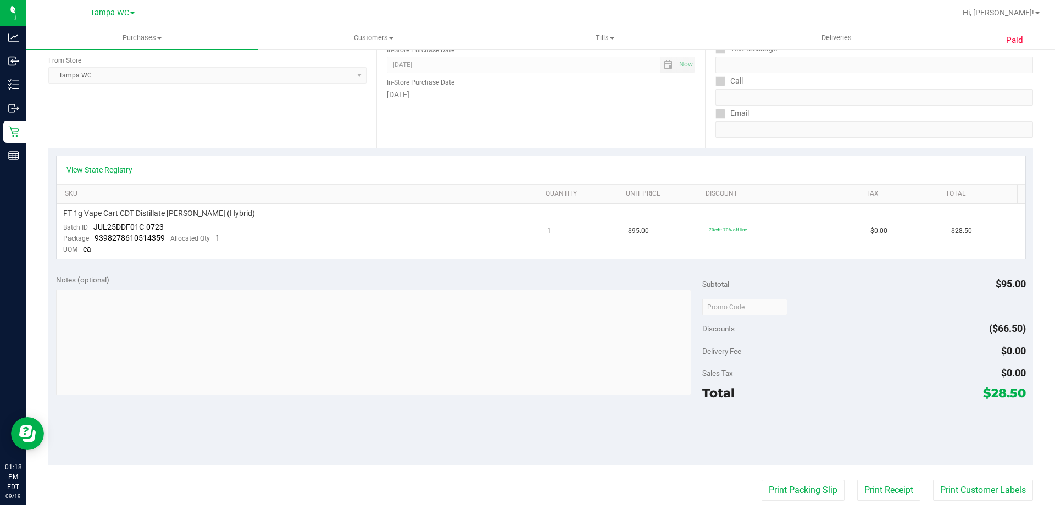
scroll to position [165, 0]
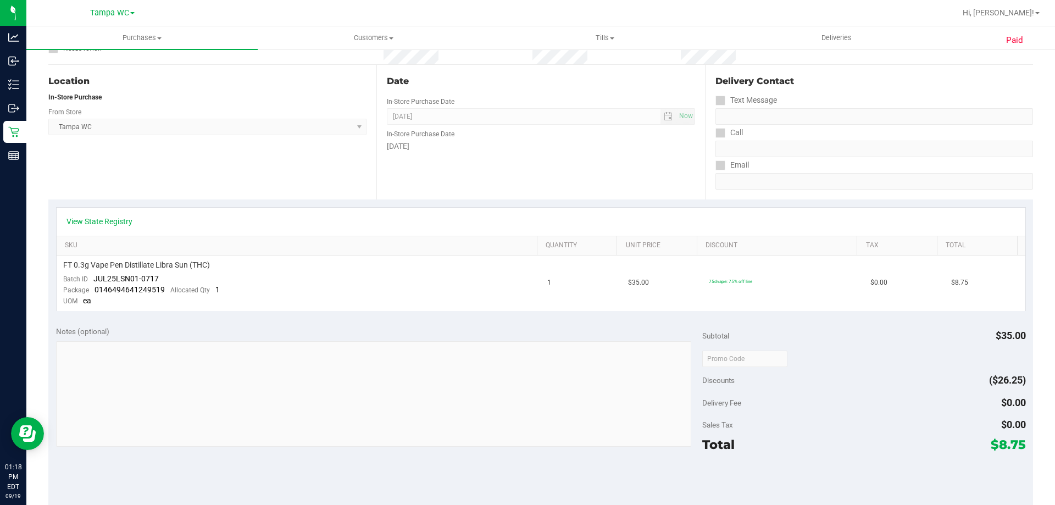
scroll to position [220, 0]
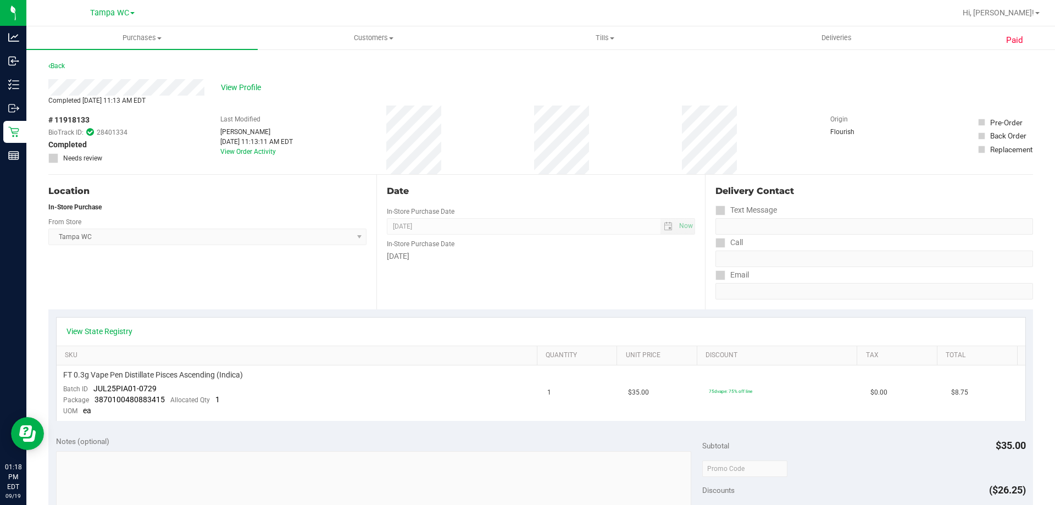
scroll to position [55, 0]
